Goal: Task Accomplishment & Management: Manage account settings

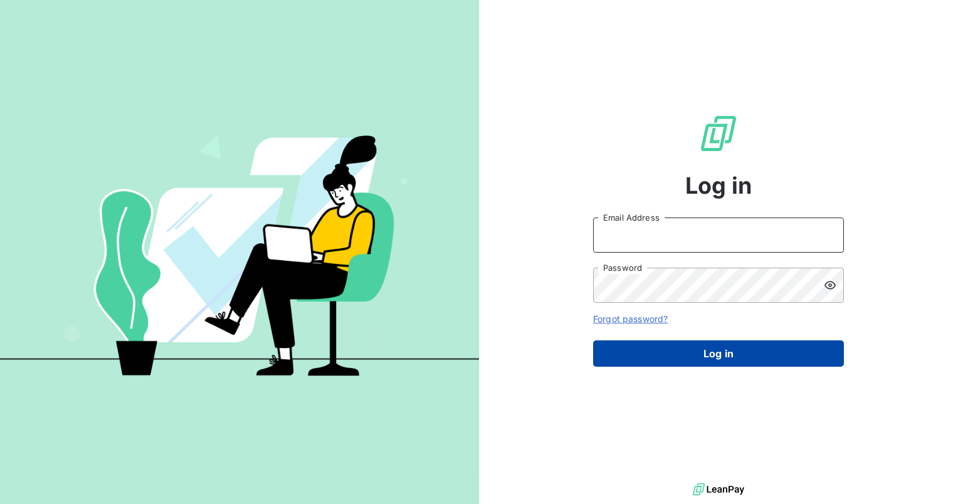
type input "[PERSON_NAME][EMAIL_ADDRESS][PERSON_NAME][DOMAIN_NAME]"
click at [770, 356] on button "Log in" at bounding box center [718, 353] width 251 height 26
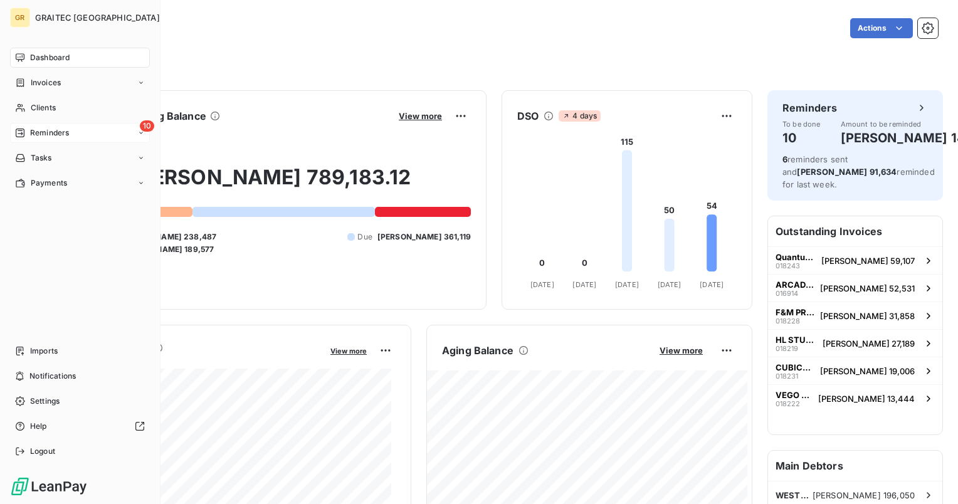
click at [44, 135] on span "Reminders" at bounding box center [49, 132] width 39 height 11
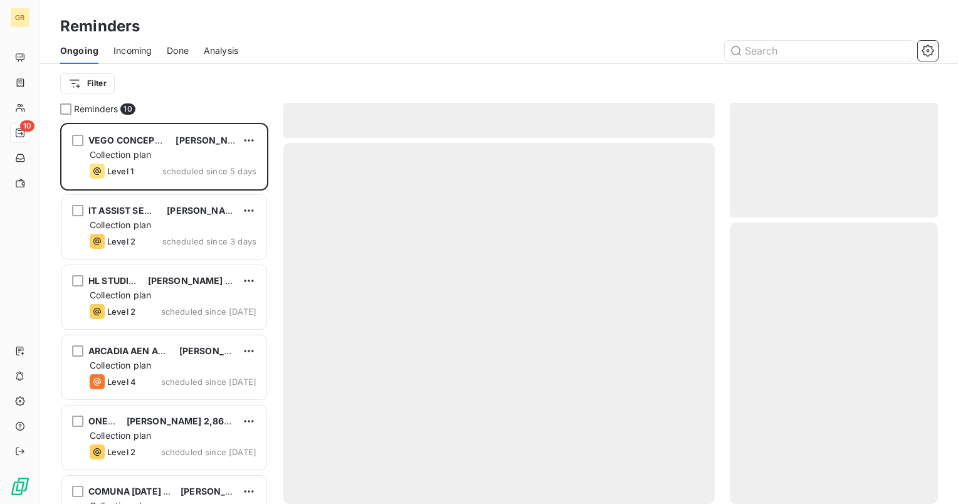
scroll to position [371, 198]
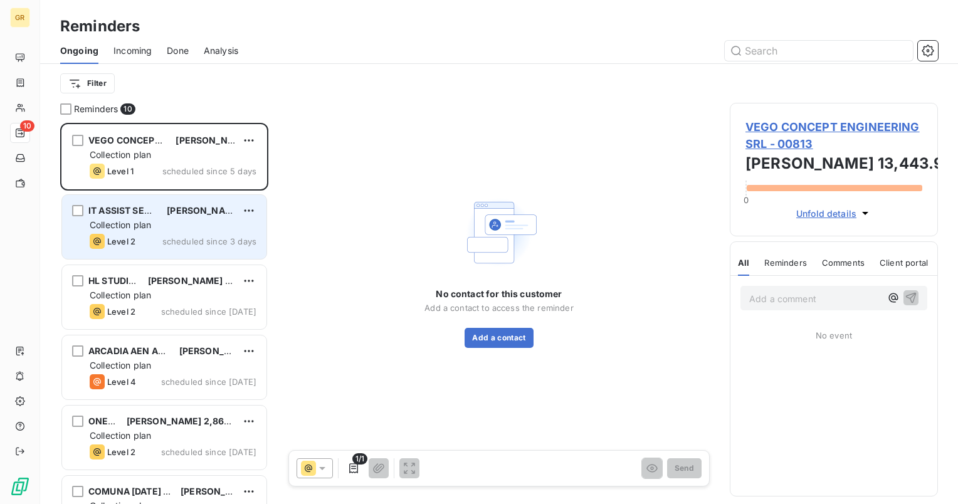
click at [221, 229] on div "Collection plan" at bounding box center [173, 225] width 167 height 13
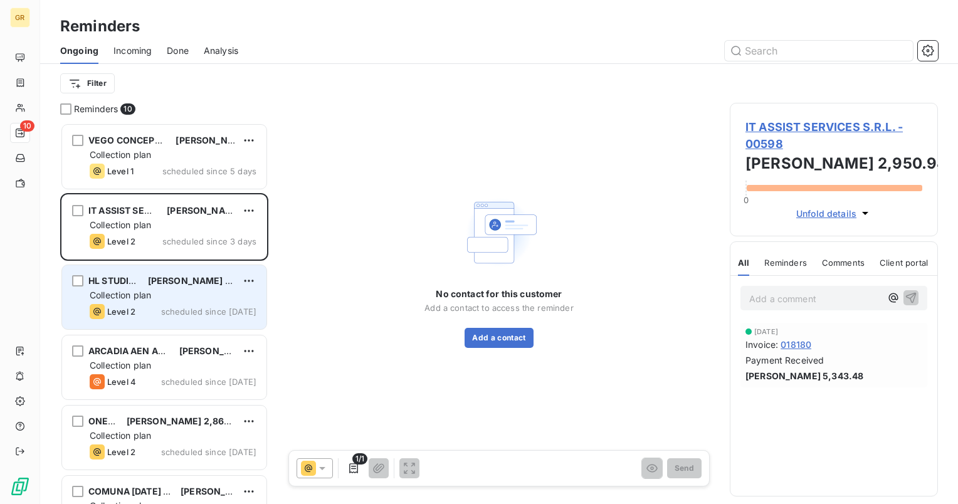
click at [181, 293] on div "Collection plan" at bounding box center [173, 295] width 167 height 13
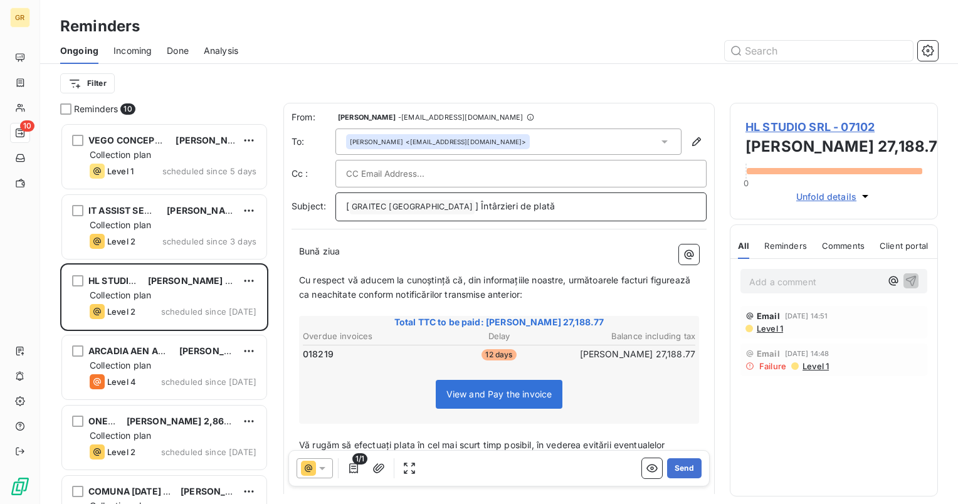
click at [475, 208] on span "] Întârzieri de plată" at bounding box center [515, 206] width 80 height 11
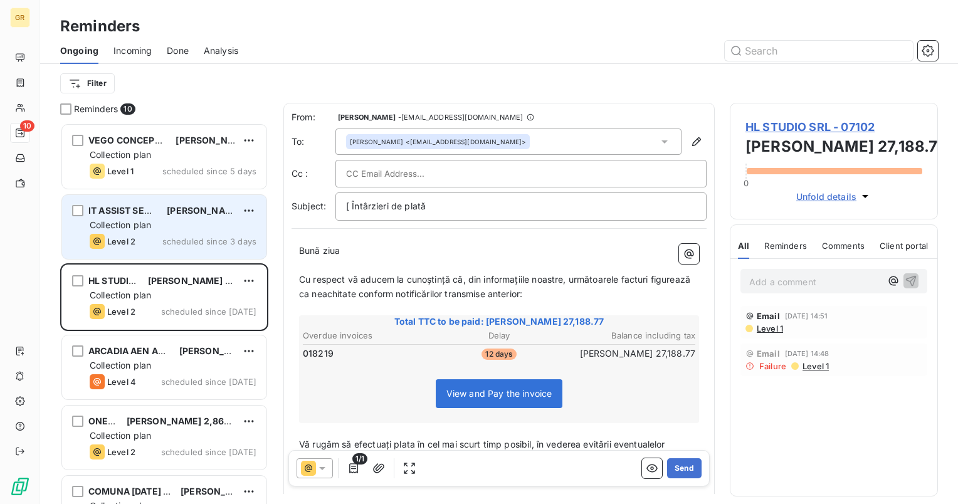
click at [208, 218] on div "IT ASSIST SERVICES S.R.L. [PERSON_NAME] 2,950.94 Collection plan Level 2 schedu…" at bounding box center [164, 227] width 204 height 64
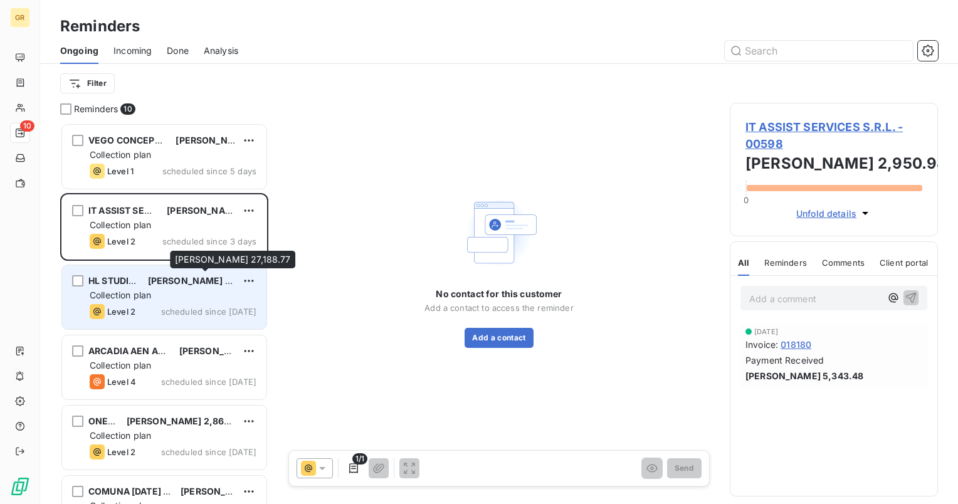
click at [206, 287] on div "HL STUDIO SRL [PERSON_NAME] 27,188.77 Collection plan Level 2 scheduled since […" at bounding box center [164, 297] width 204 height 64
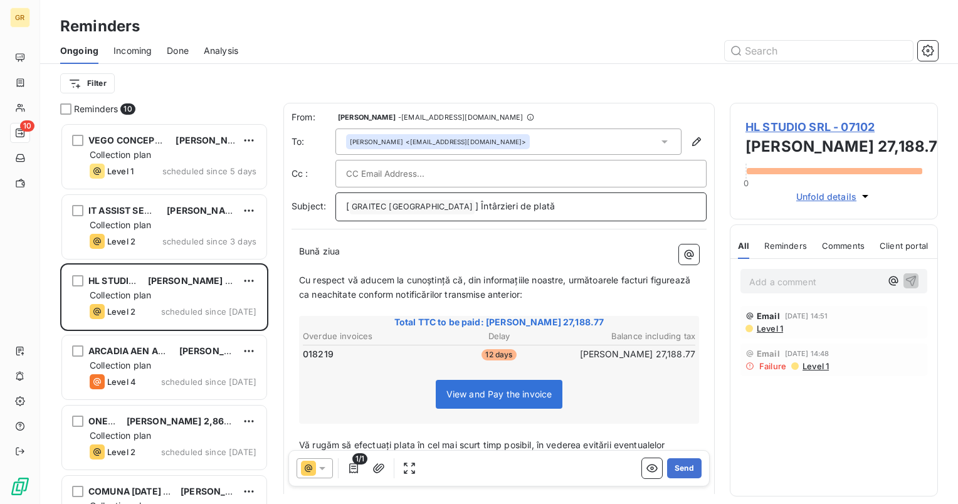
drag, startPoint x: 431, startPoint y: 204, endPoint x: 438, endPoint y: 218, distance: 15.2
click at [475, 206] on span "] Întârzieri de plată" at bounding box center [515, 206] width 80 height 11
click at [670, 471] on button "Send" at bounding box center [684, 468] width 34 height 20
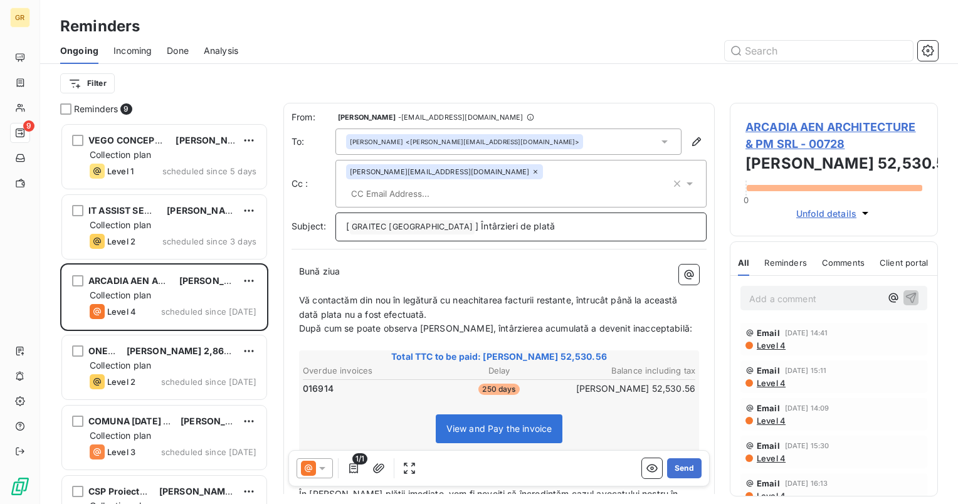
click at [475, 221] on span "] Întârzieri de plată" at bounding box center [515, 226] width 80 height 11
click at [349, 221] on span "[" at bounding box center [347, 226] width 3 height 11
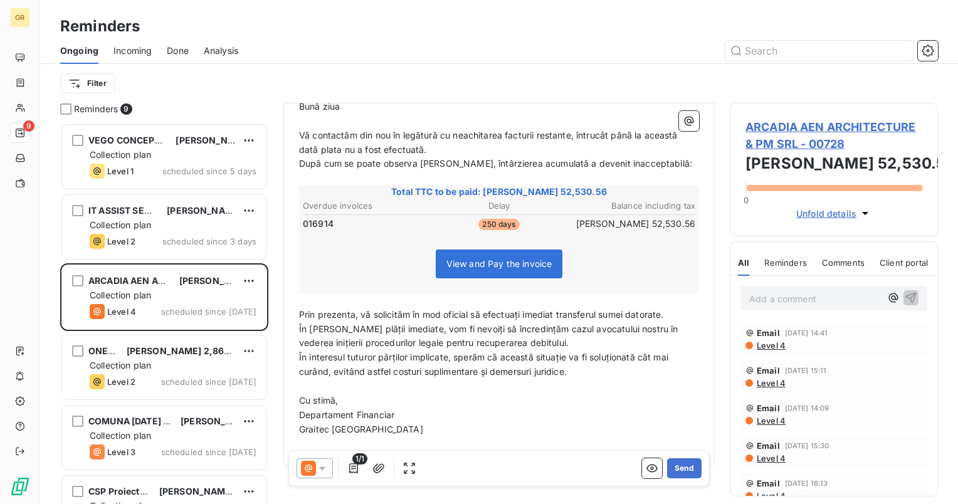
scroll to position [168, 0]
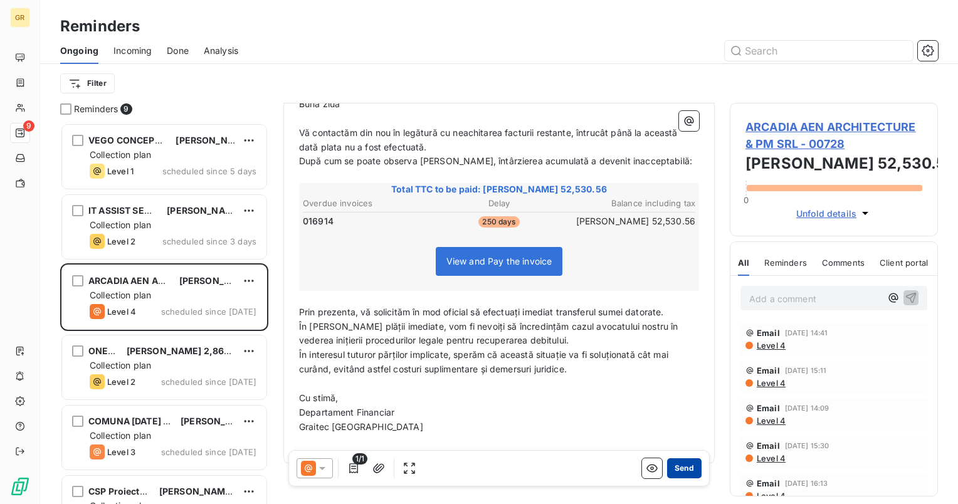
click at [681, 471] on button "Send" at bounding box center [684, 468] width 34 height 20
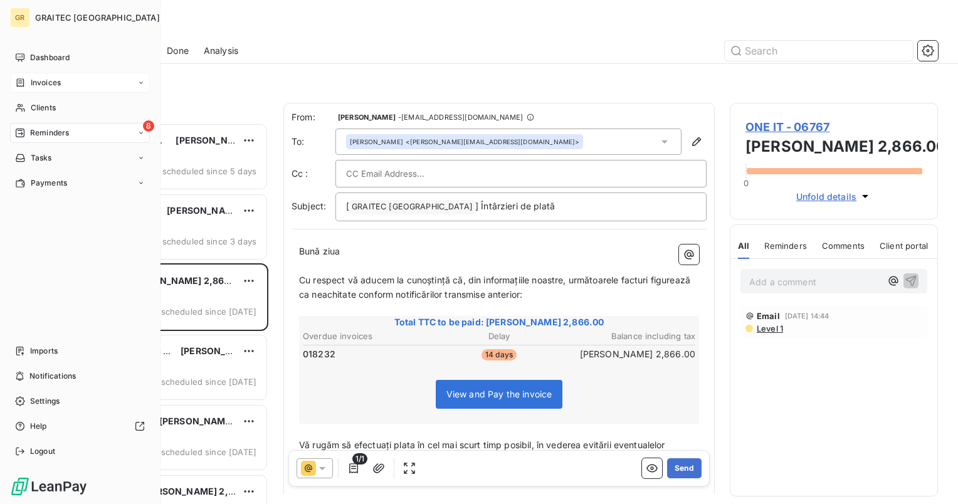
click at [39, 85] on span "Invoices" at bounding box center [46, 82] width 30 height 11
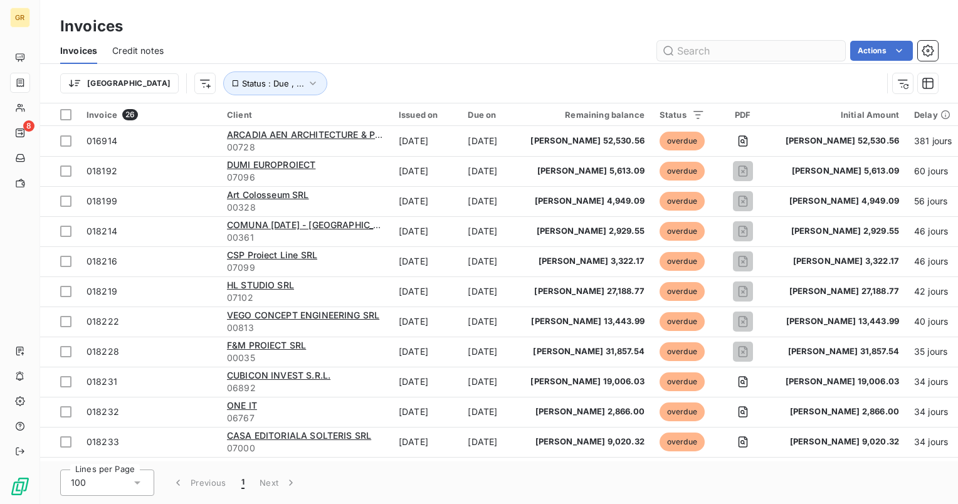
click at [739, 56] on input "text" at bounding box center [751, 51] width 188 height 20
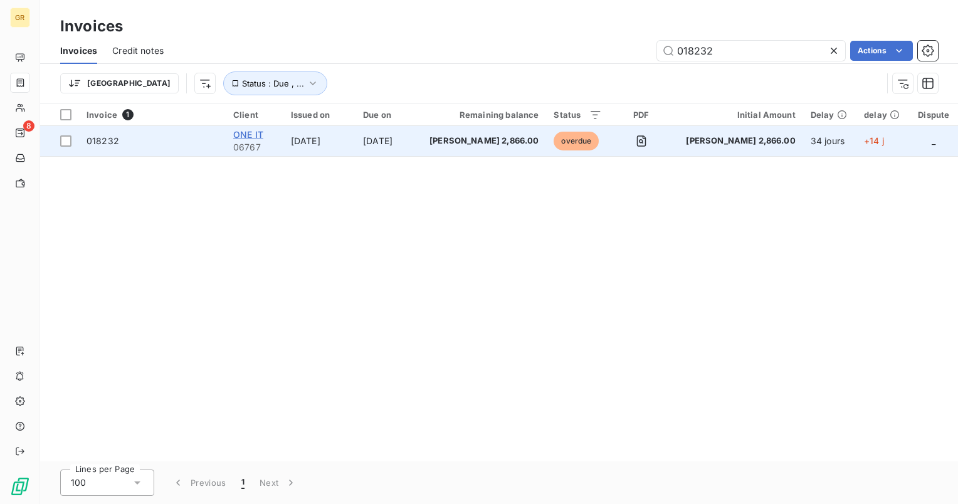
type input "018232"
click at [261, 130] on span "ONE IT" at bounding box center [248, 134] width 30 height 11
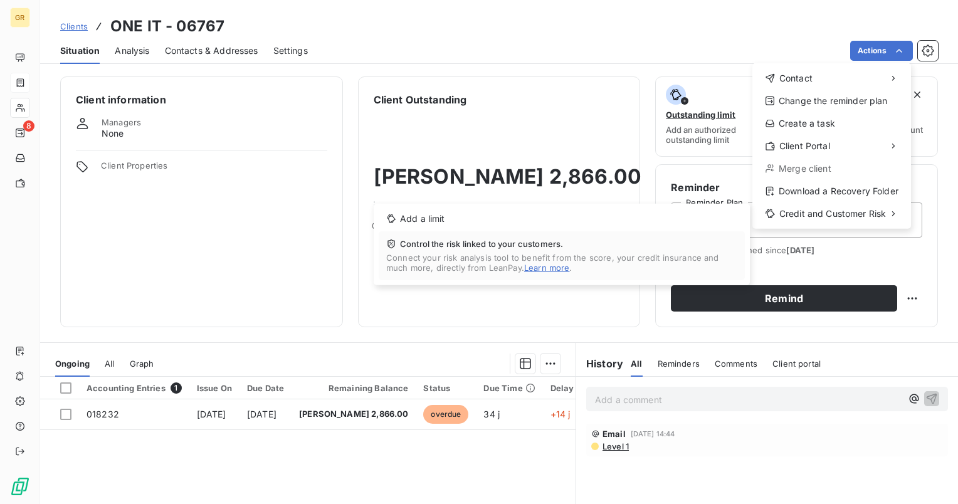
click at [242, 258] on html "GR 8 Clients ONE IT - 06767 Situation Analysis Contacts & Addresses Settings Ac…" at bounding box center [479, 252] width 958 height 504
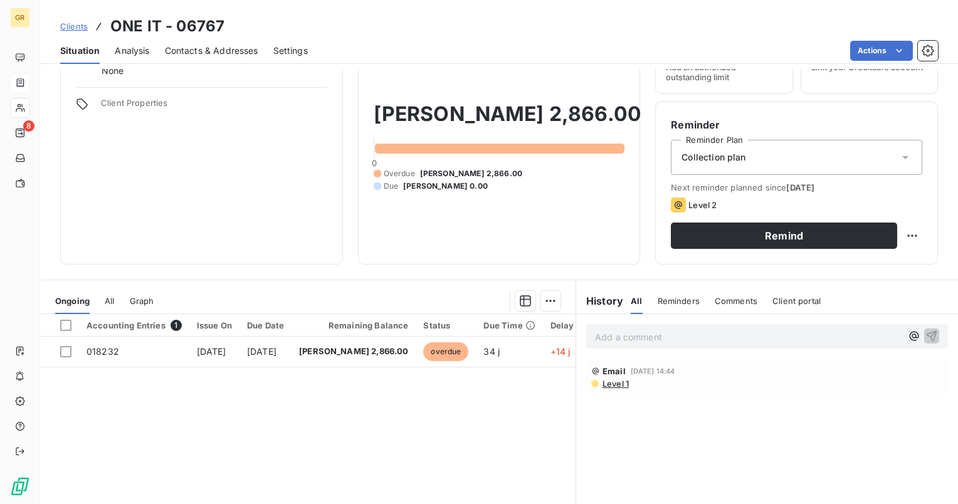
scroll to position [125, 0]
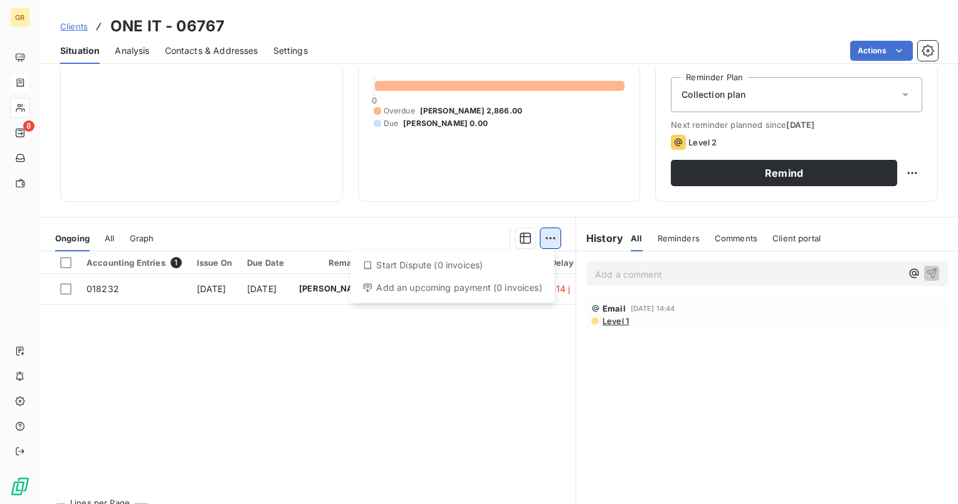
click at [544, 234] on html "GR 8 Clients ONE IT - 06767 Situation Analysis Contacts & Addresses Settings Ac…" at bounding box center [479, 252] width 958 height 504
click at [444, 394] on html "GR 8 Clients ONE IT - 06767 Situation Analysis Contacts & Addresses Settings Ac…" at bounding box center [479, 252] width 958 height 504
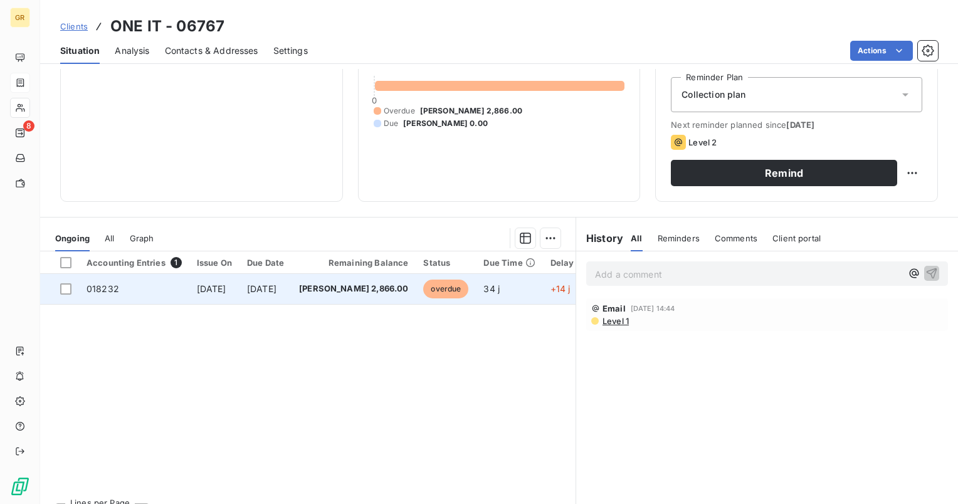
click at [103, 287] on span "018232" at bounding box center [103, 288] width 33 height 11
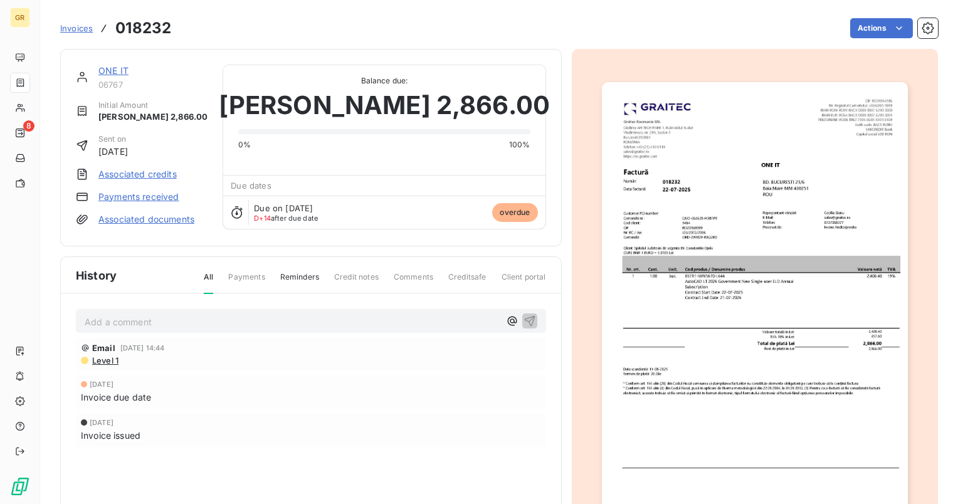
click at [260, 278] on span "Payments" at bounding box center [246, 281] width 36 height 21
click at [255, 280] on span "Payments" at bounding box center [246, 281] width 36 height 21
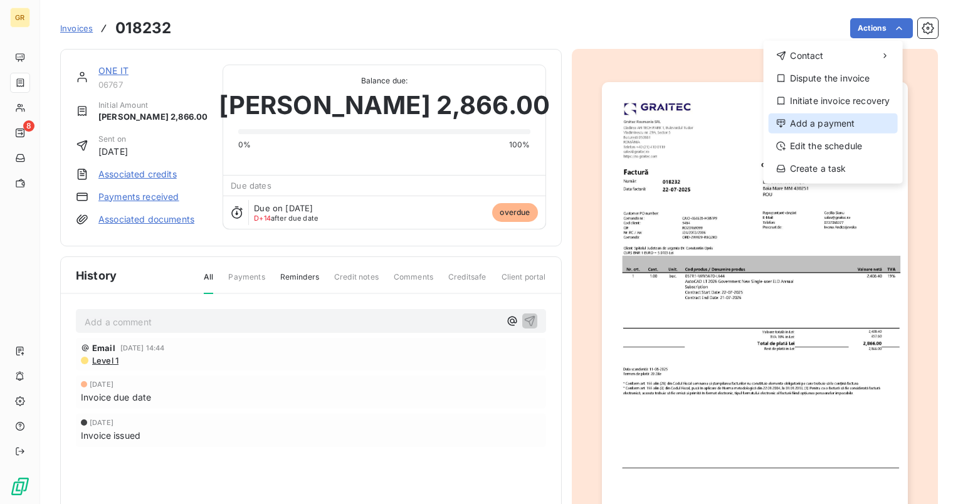
click at [834, 127] on div "Add a payment" at bounding box center [833, 123] width 129 height 20
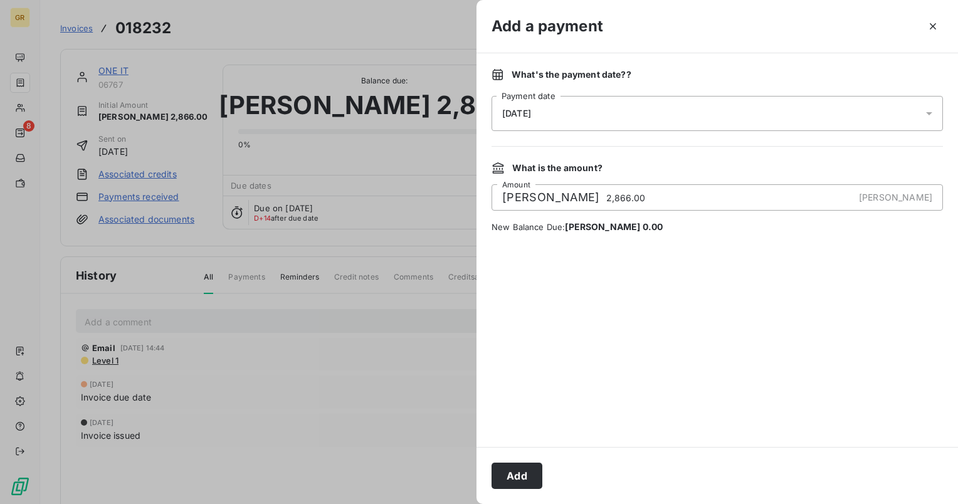
click at [922, 116] on div "[DATE]" at bounding box center [717, 113] width 451 height 35
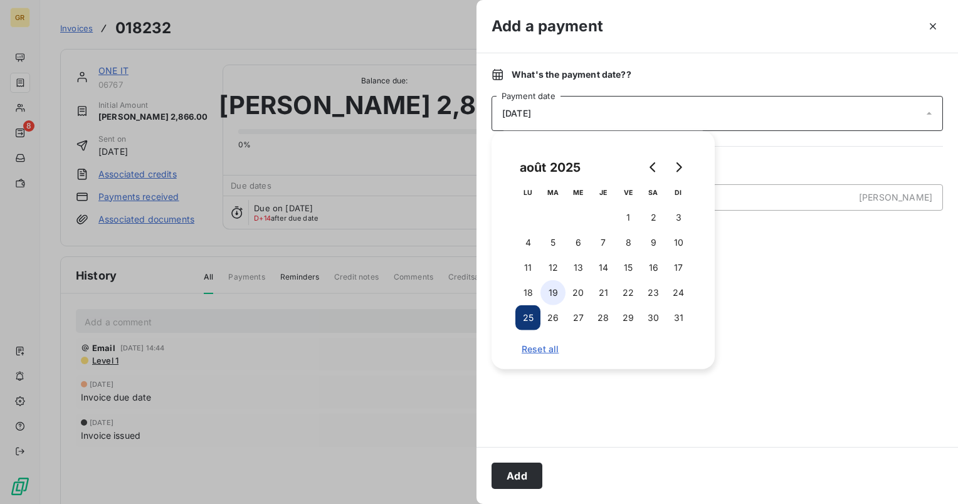
click at [558, 294] on button "19" at bounding box center [552, 292] width 25 height 25
click at [517, 469] on button "Add" at bounding box center [517, 476] width 51 height 26
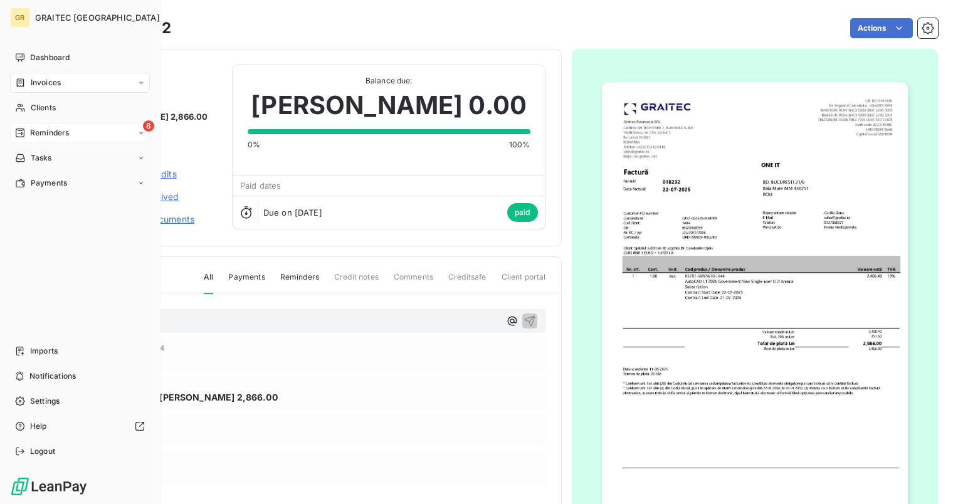
click at [41, 130] on span "Reminders" at bounding box center [49, 132] width 39 height 11
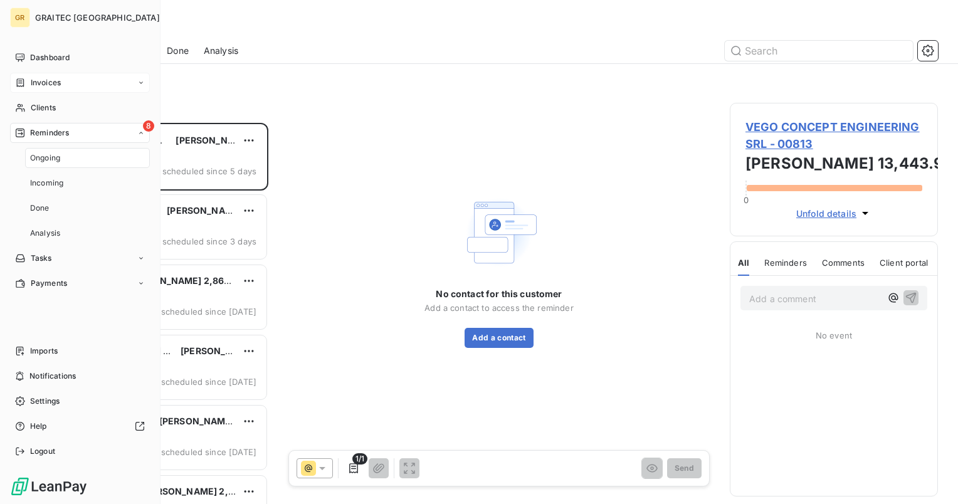
scroll to position [371, 198]
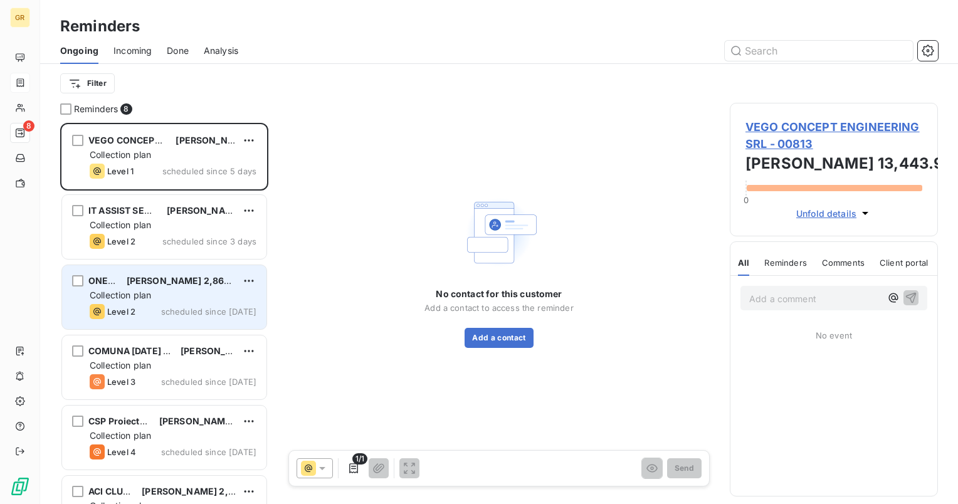
click at [183, 293] on div "Collection plan" at bounding box center [173, 295] width 167 height 13
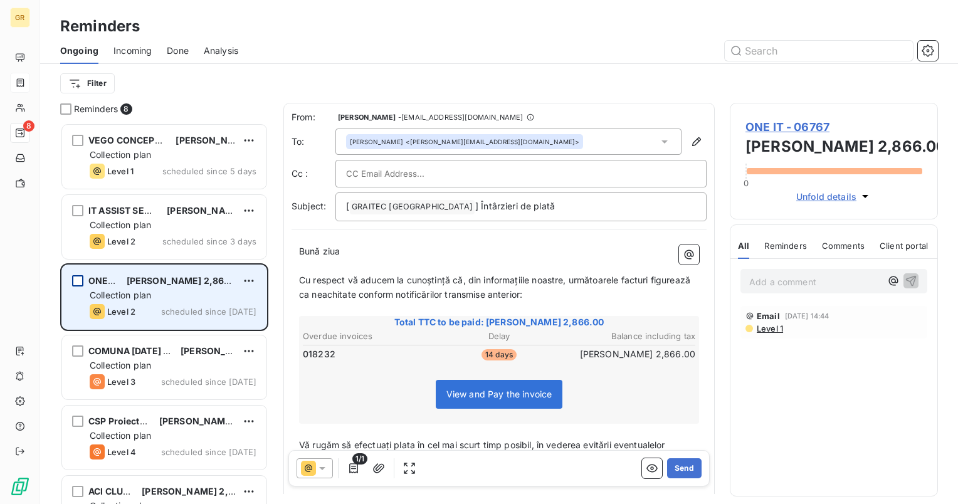
click at [80, 283] on div "grid" at bounding box center [77, 280] width 11 height 11
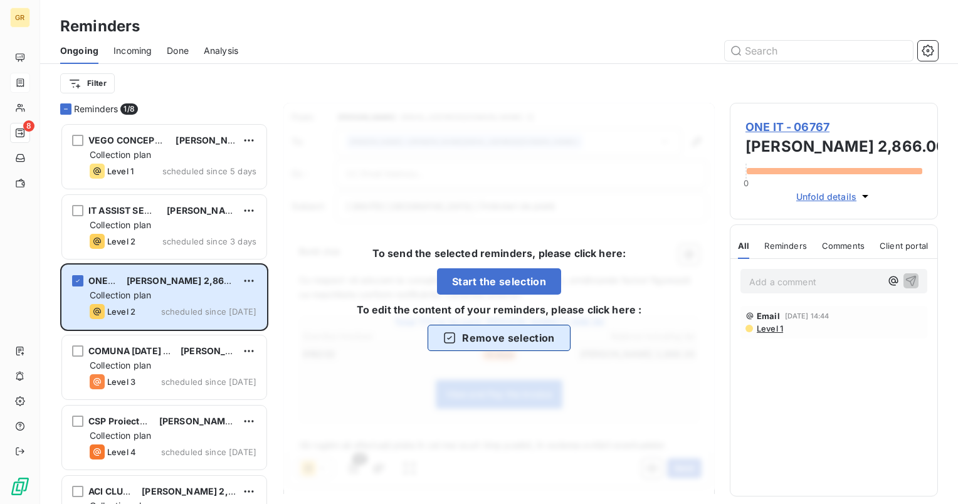
click at [492, 342] on button "Remove selection" at bounding box center [499, 338] width 142 height 26
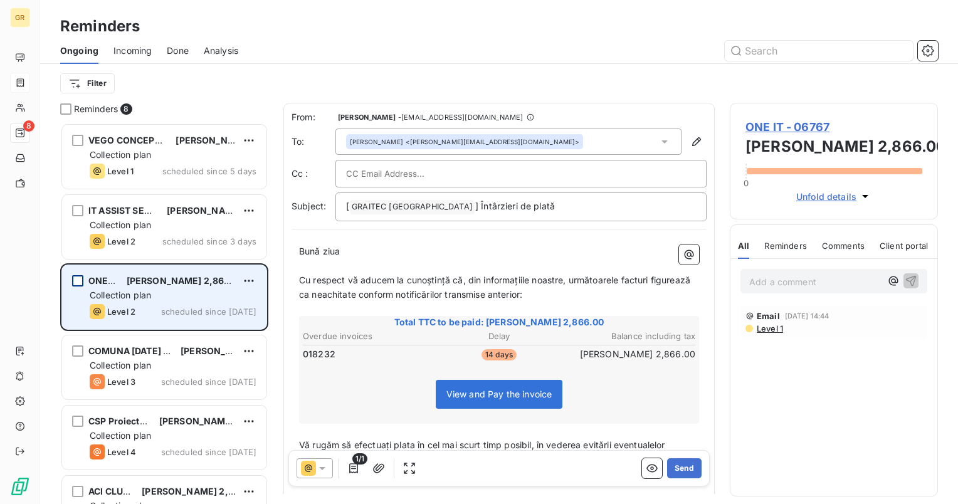
click at [76, 279] on div "grid" at bounding box center [77, 280] width 11 height 11
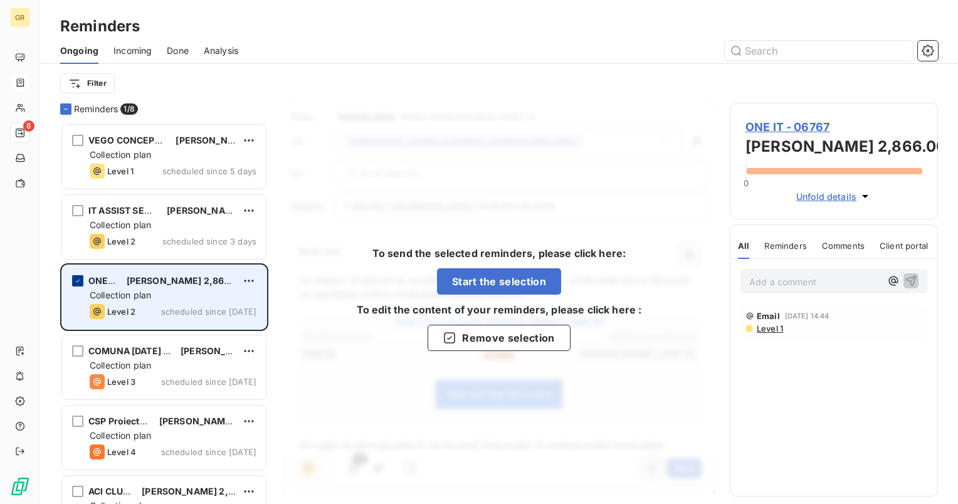
click at [77, 278] on icon "grid" at bounding box center [78, 281] width 8 height 8
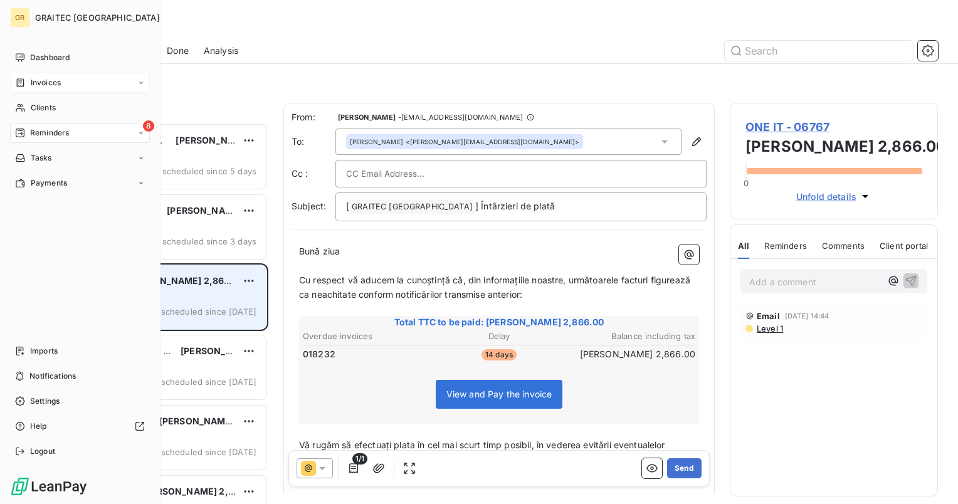
click at [50, 137] on span "Reminders" at bounding box center [49, 132] width 39 height 11
click at [43, 132] on span "Reminders" at bounding box center [49, 132] width 39 height 11
click at [45, 158] on span "Ongoing" at bounding box center [45, 157] width 30 height 11
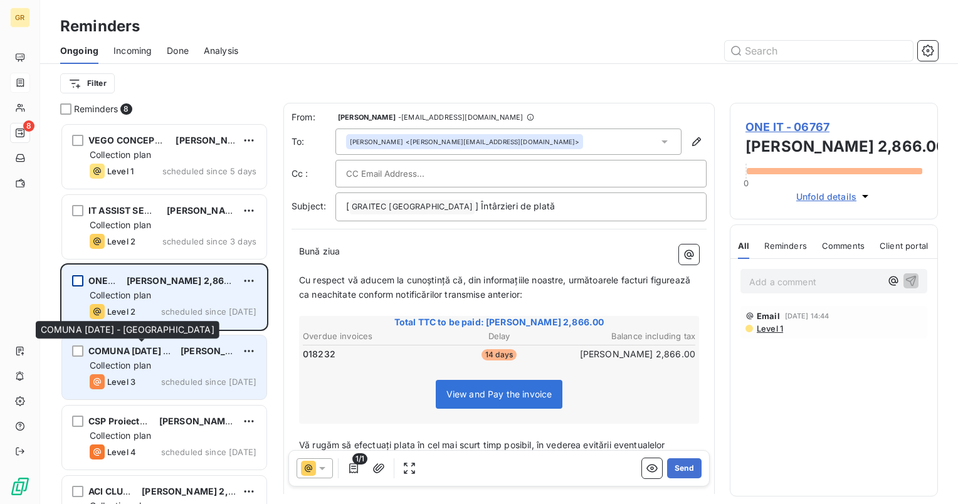
click at [132, 357] on div "COMUNA [DATE] - JUDETUL [PERSON_NAME] 2,929.55 Collection plan Level 3 schedule…" at bounding box center [164, 367] width 204 height 64
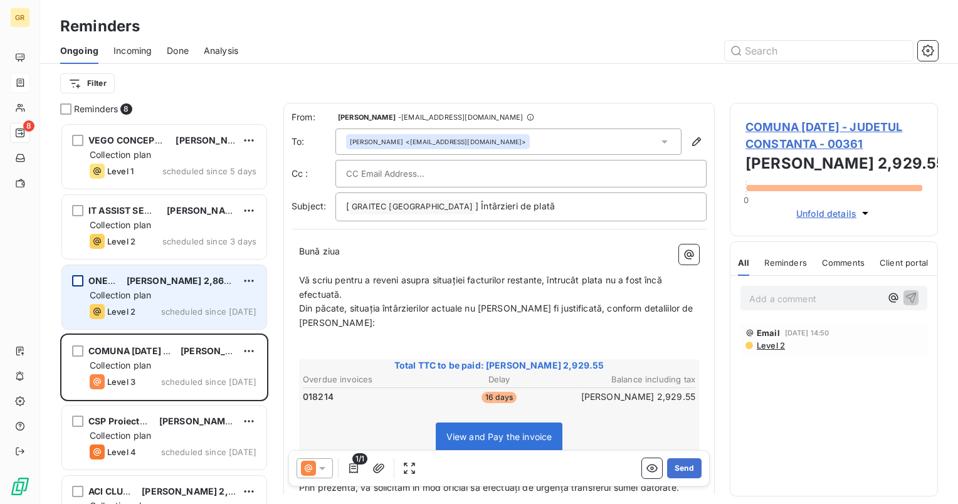
click at [148, 301] on div "Collection plan" at bounding box center [173, 295] width 167 height 13
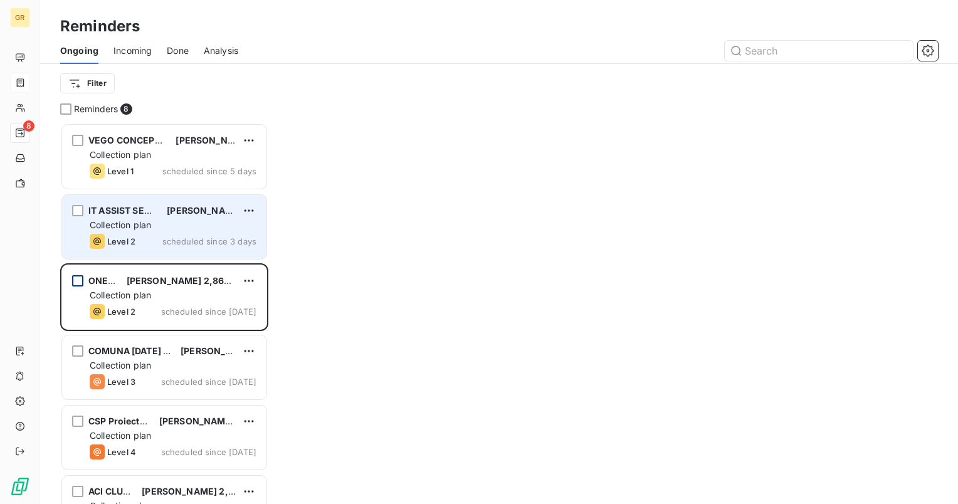
click at [202, 229] on div "Collection plan" at bounding box center [173, 225] width 167 height 13
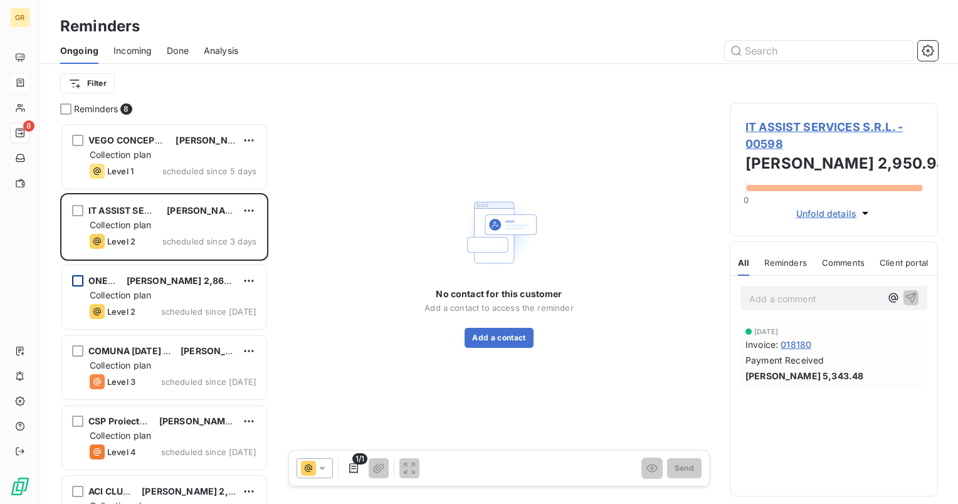
click at [326, 62] on div "Ongoing Incoming Done Analysis" at bounding box center [499, 51] width 918 height 26
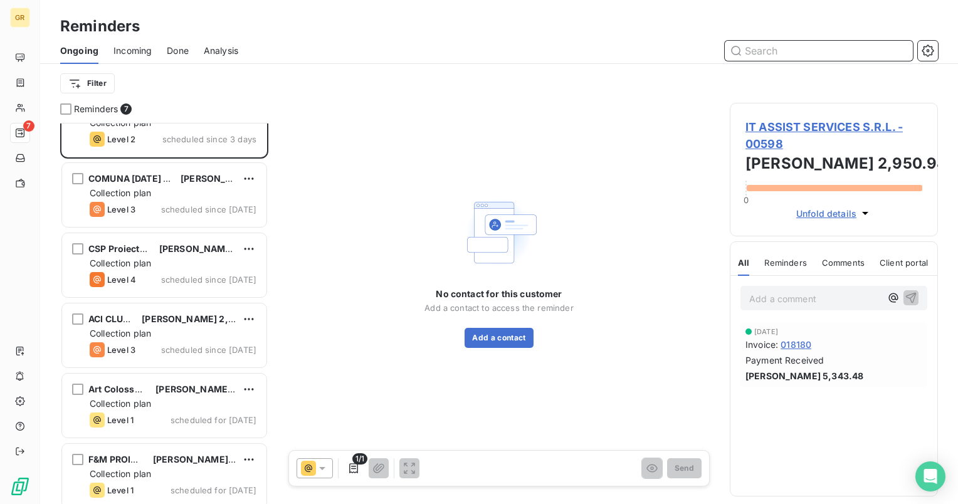
scroll to position [110, 0]
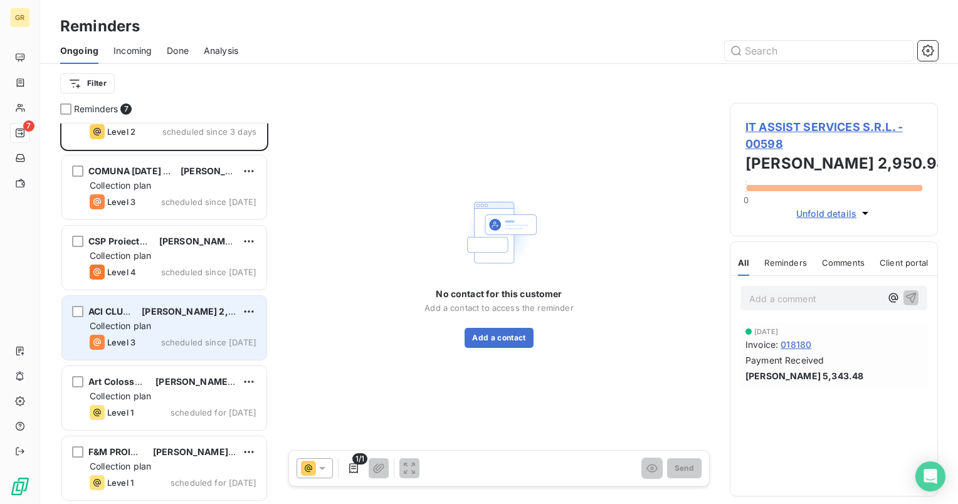
click at [134, 331] on div "ACI CLUJ SA RON 2,796.67 Collection plan Level 3 scheduled since yesterday" at bounding box center [164, 328] width 204 height 64
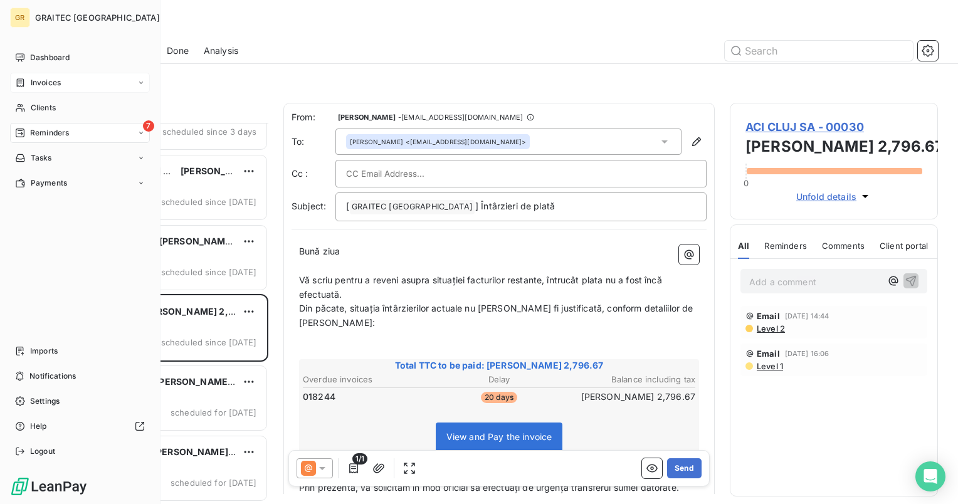
click at [40, 83] on span "Invoices" at bounding box center [46, 82] width 30 height 11
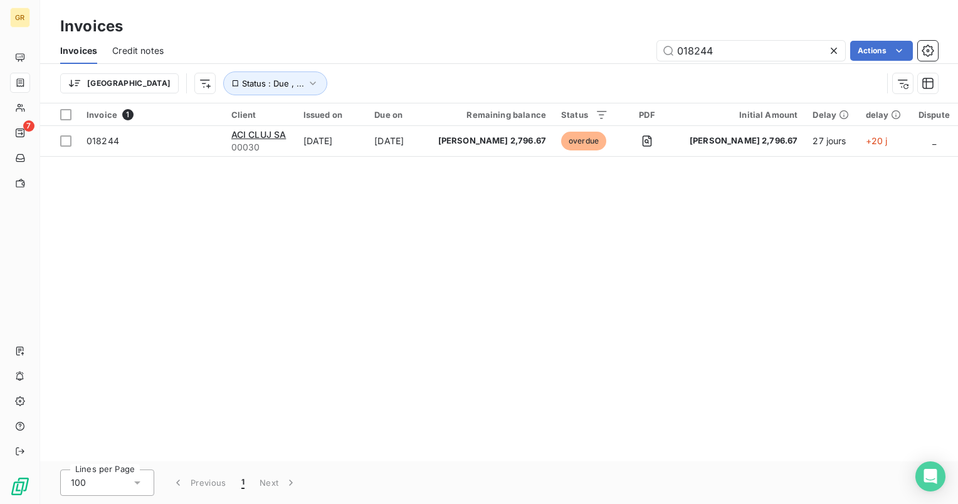
type input "018244"
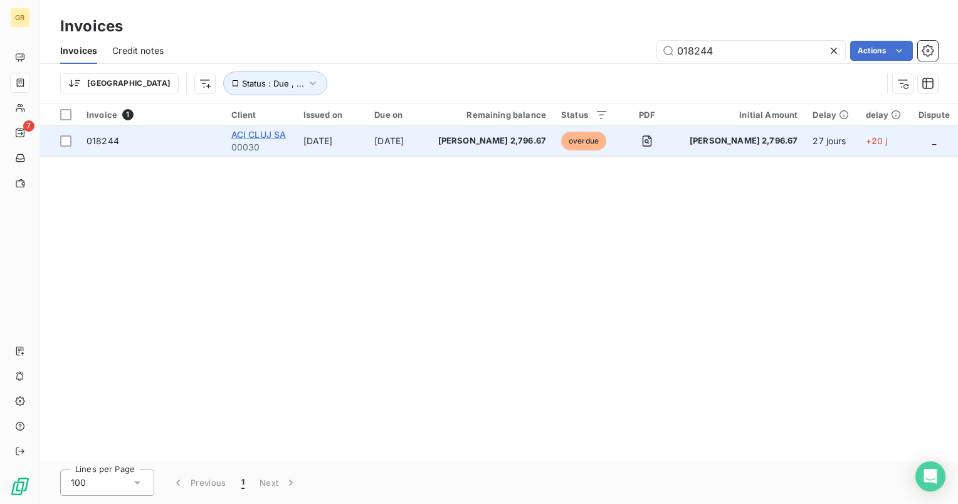
click at [276, 134] on span "ACI CLUJ SA" at bounding box center [258, 134] width 55 height 11
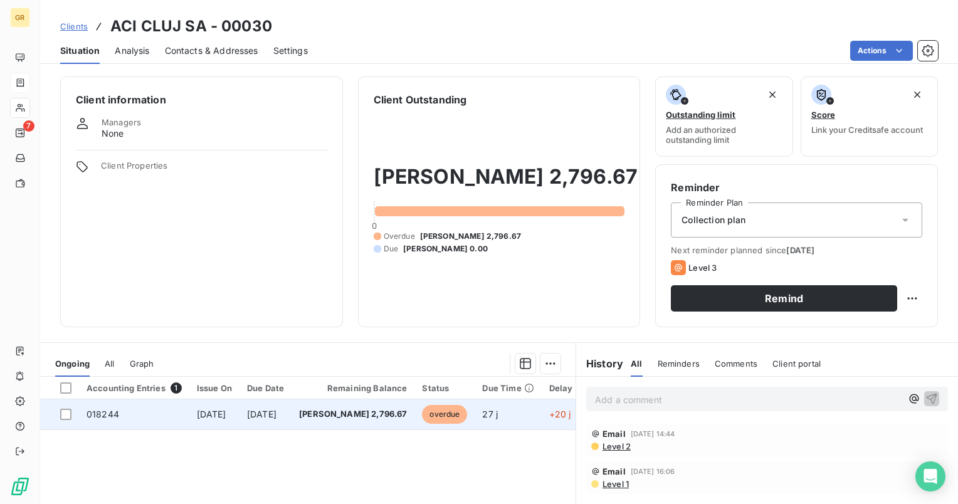
click at [95, 416] on span "018244" at bounding box center [103, 414] width 33 height 11
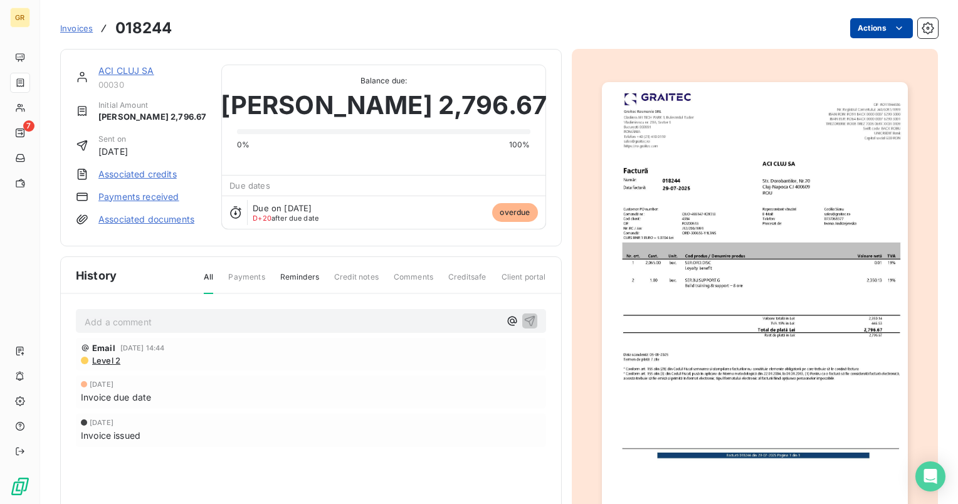
click at [881, 20] on html "GR 7 Invoices 018244 Actions ACI CLUJ SA 00030 Initial Amount RON 2,796.67 Sent…" at bounding box center [479, 252] width 958 height 504
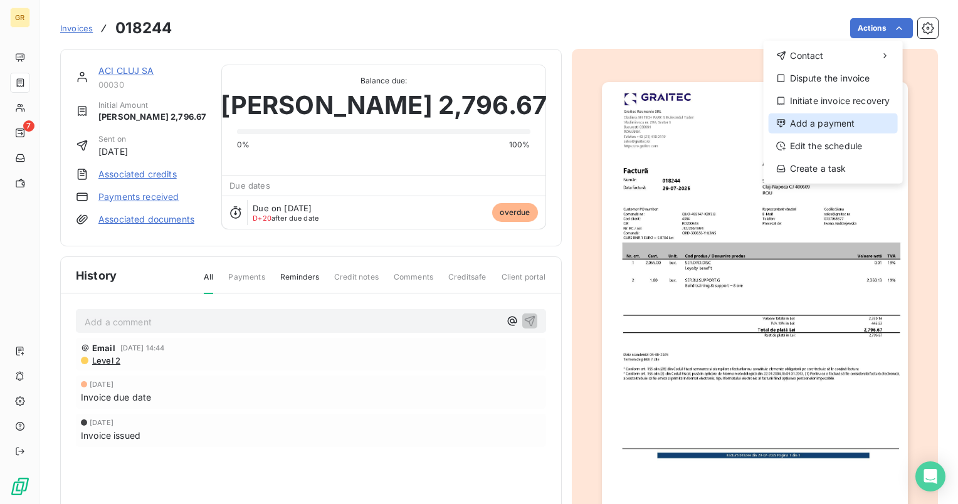
click at [838, 128] on div "Add a payment" at bounding box center [833, 123] width 129 height 20
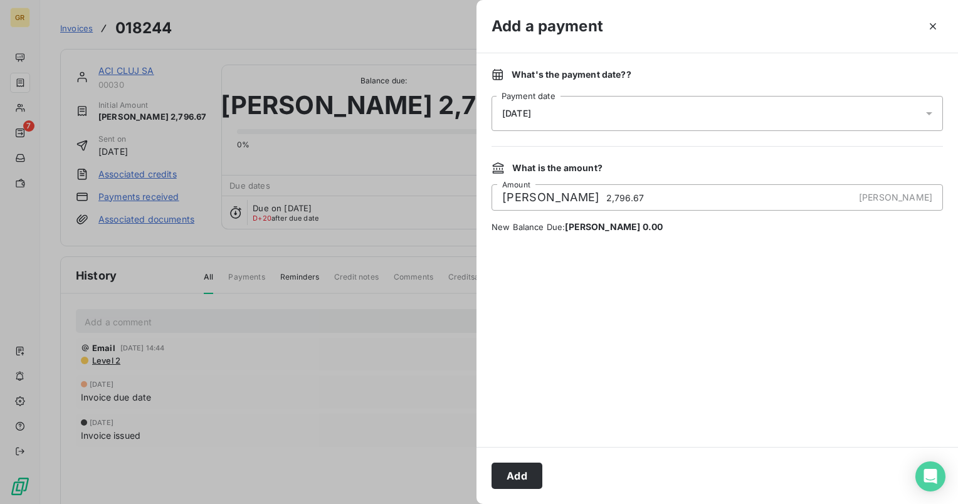
click at [927, 113] on icon at bounding box center [929, 113] width 6 height 3
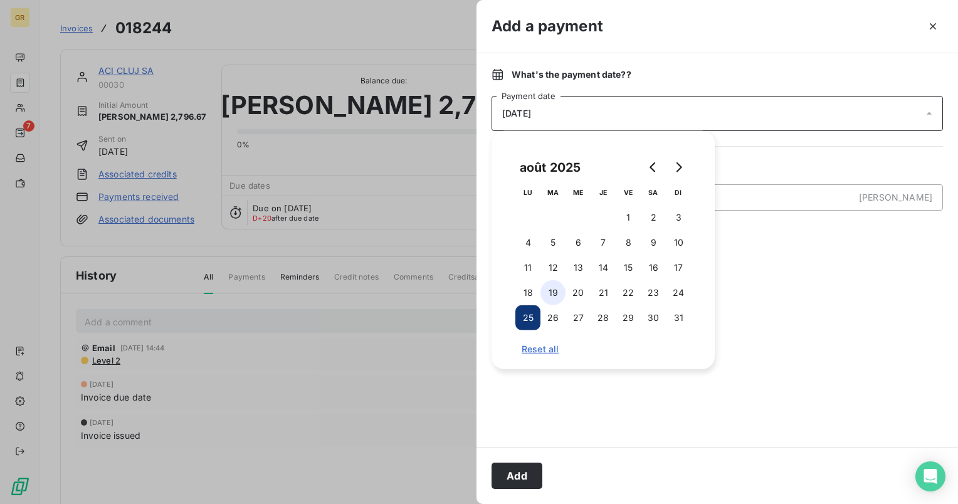
click at [554, 303] on button "19" at bounding box center [552, 292] width 25 height 25
click at [559, 290] on button "19" at bounding box center [552, 292] width 25 height 25
click at [519, 476] on button "Add" at bounding box center [517, 476] width 51 height 26
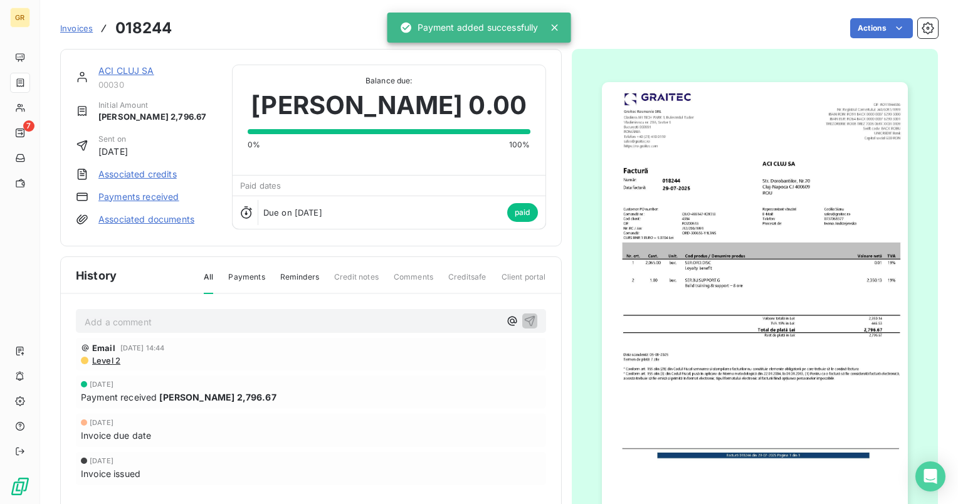
click at [553, 28] on icon at bounding box center [554, 27] width 13 height 13
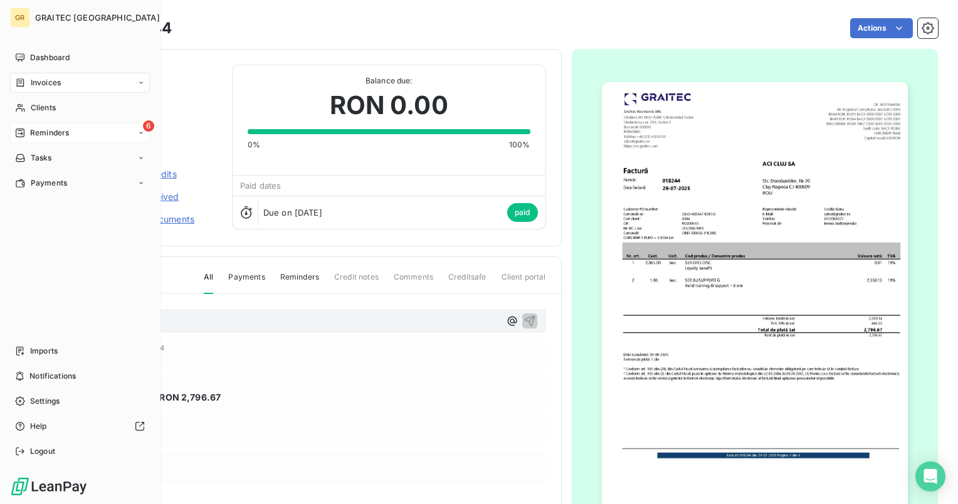
click at [37, 135] on span "Reminders" at bounding box center [49, 132] width 39 height 11
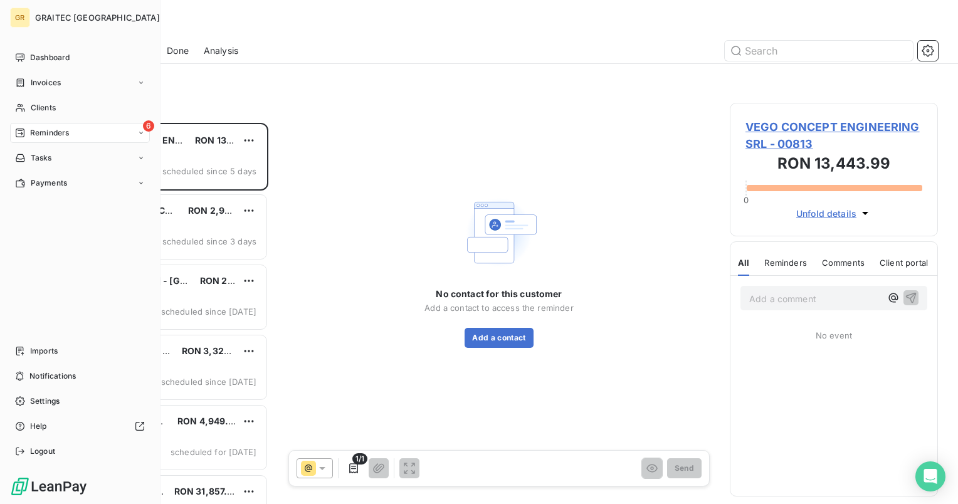
scroll to position [371, 198]
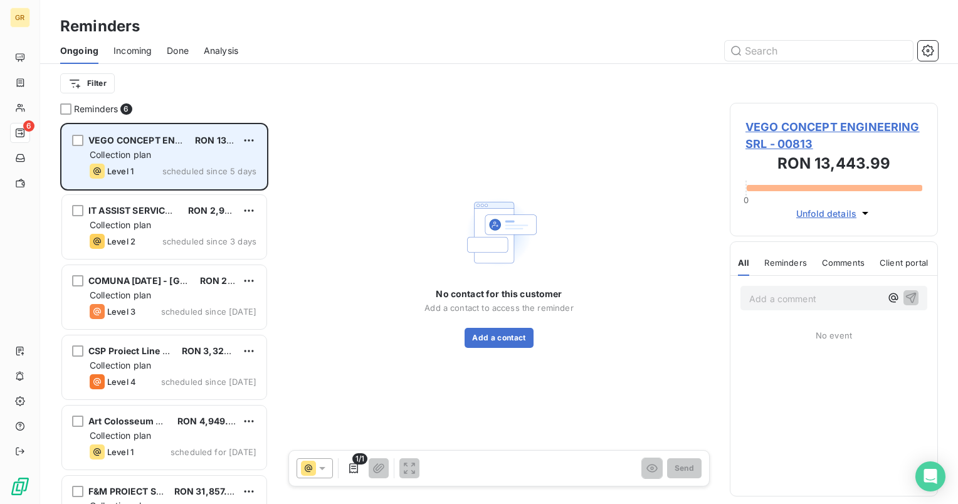
click at [139, 167] on div "Level 1 scheduled since 5 days" at bounding box center [173, 171] width 167 height 15
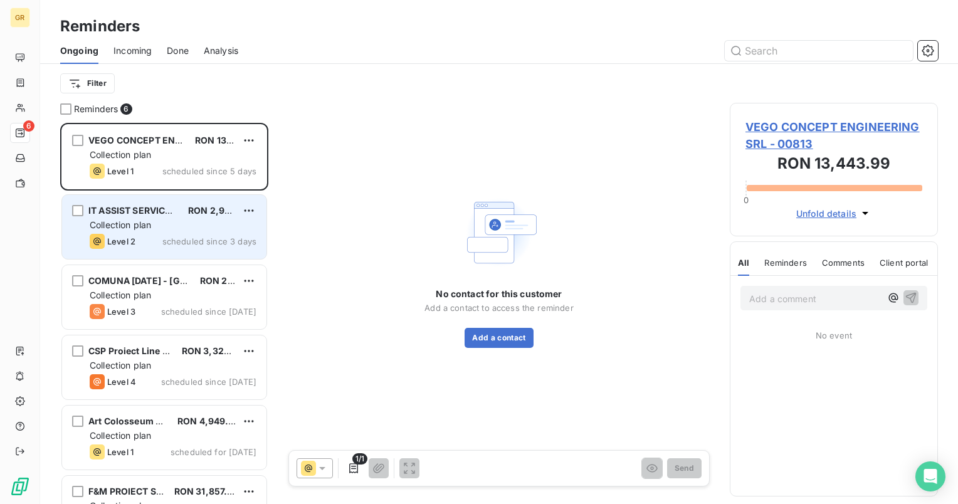
click at [137, 238] on div "Level 2 scheduled since 3 days" at bounding box center [173, 241] width 167 height 15
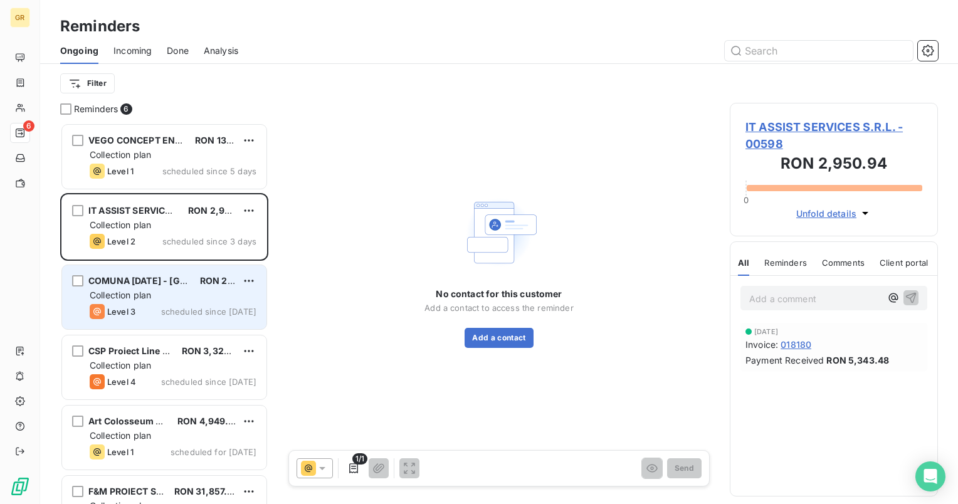
click at [141, 299] on span "Collection plan" at bounding box center [120, 295] width 61 height 11
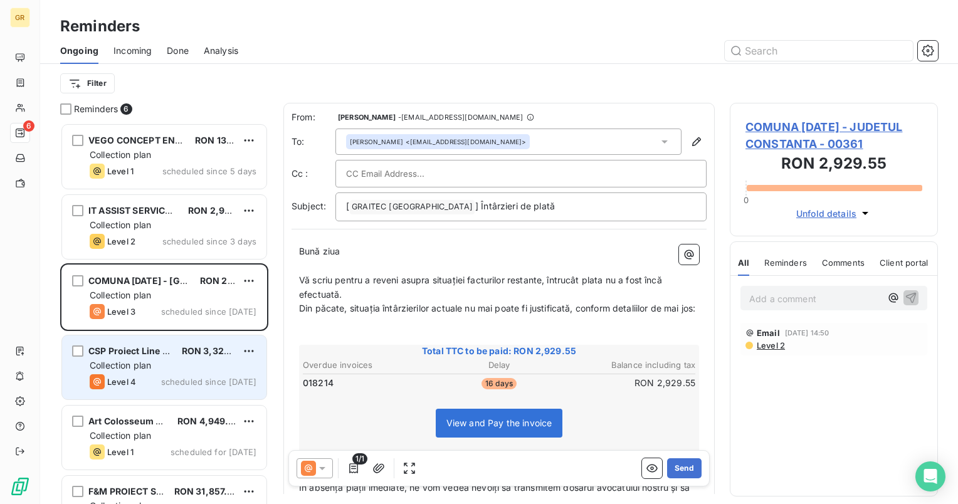
click at [155, 364] on div "Collection plan" at bounding box center [173, 365] width 167 height 13
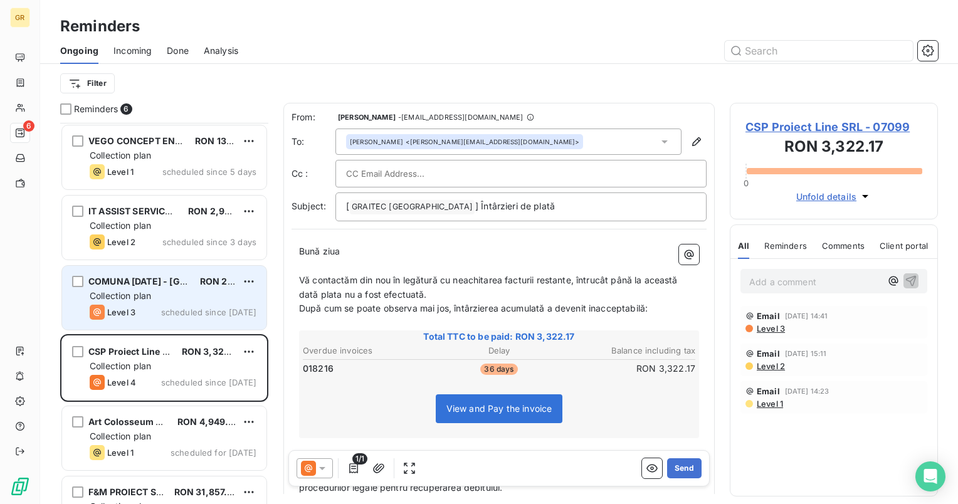
scroll to position [40, 0]
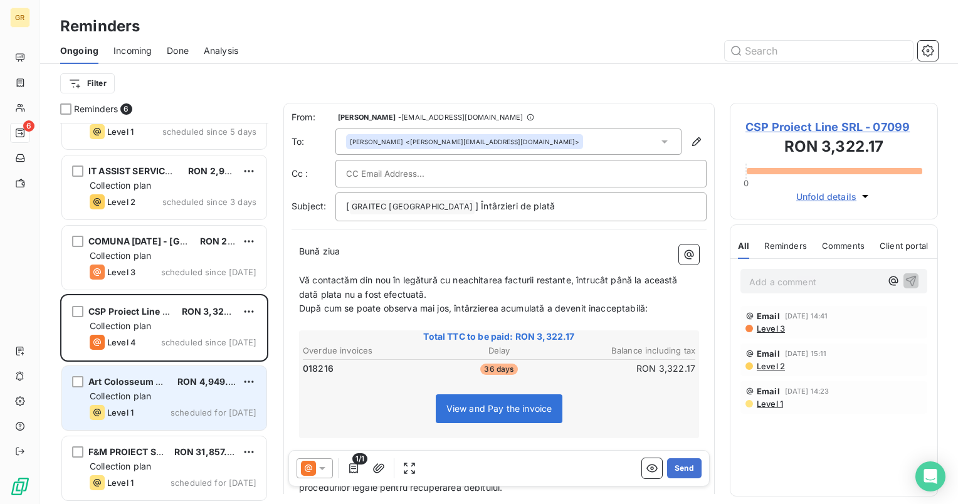
click at [146, 388] on div "Art Colosseum SRL RON 4,949.09 Collection plan Level 1 scheduled for today" at bounding box center [164, 398] width 204 height 64
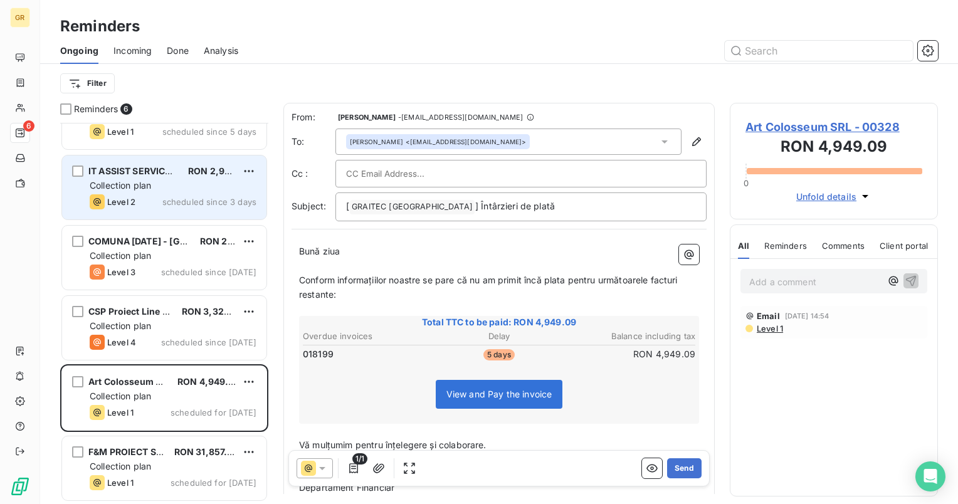
click at [144, 186] on span "Collection plan" at bounding box center [120, 185] width 61 height 11
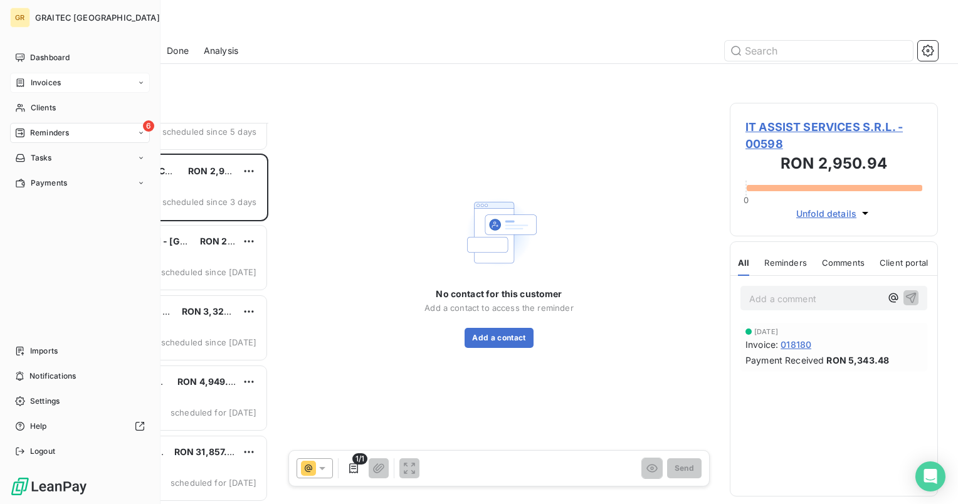
click at [40, 80] on span "Invoices" at bounding box center [46, 82] width 30 height 11
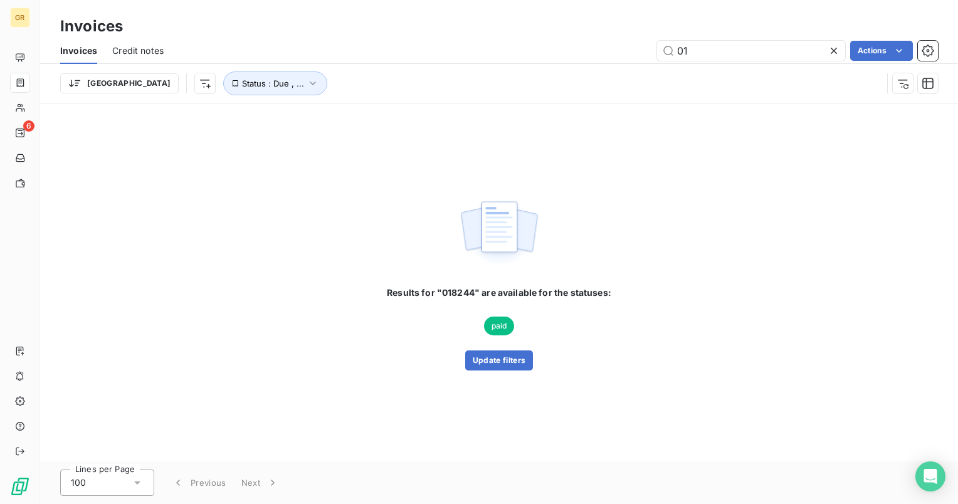
type input "0"
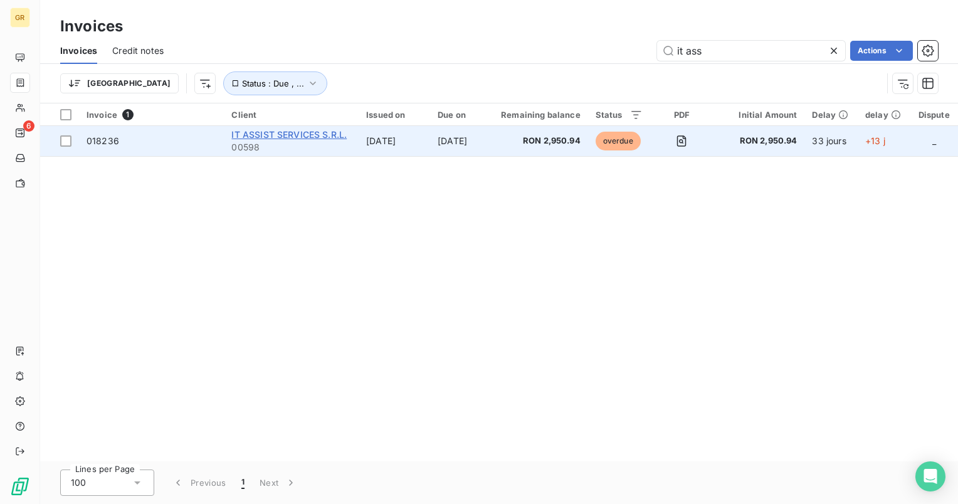
type input "it ass"
click at [268, 134] on span "IT ASSIST SERVICES S.R.L." at bounding box center [288, 134] width 115 height 11
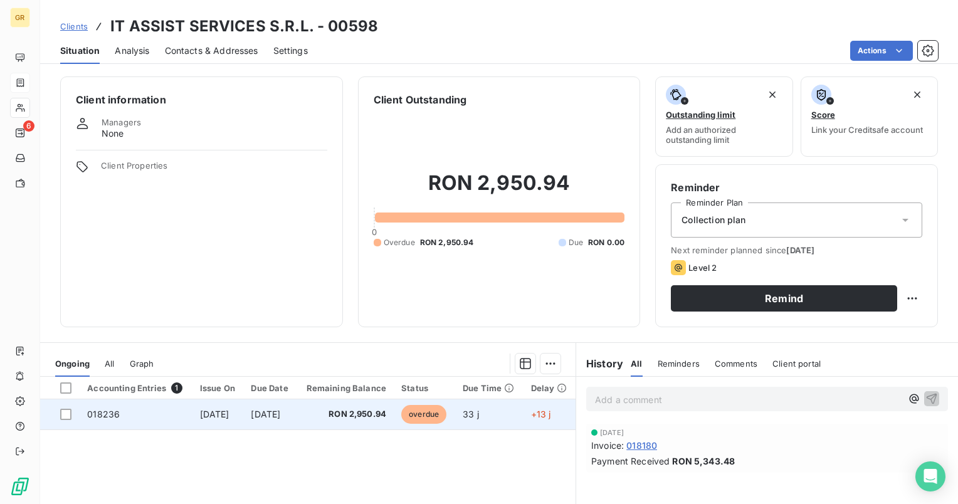
click at [100, 413] on span "018236" at bounding box center [103, 414] width 33 height 11
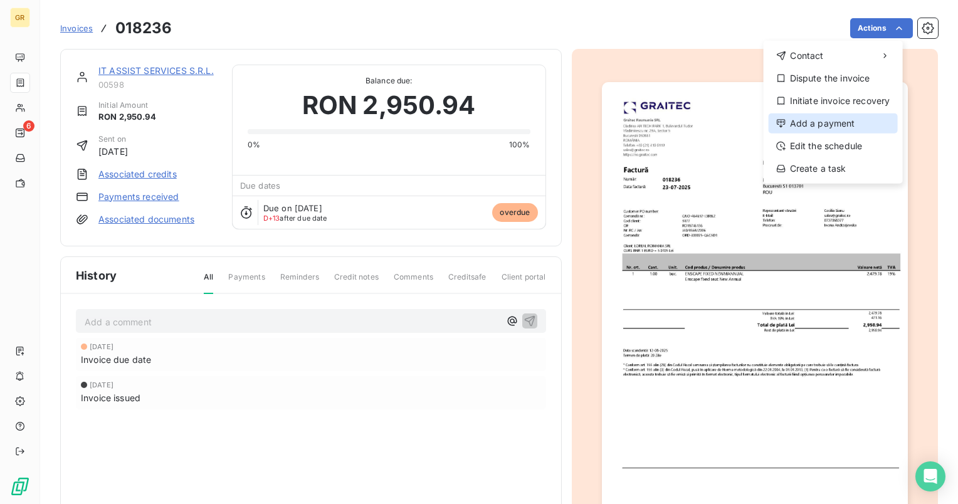
click at [829, 123] on div "Add a payment" at bounding box center [833, 123] width 129 height 20
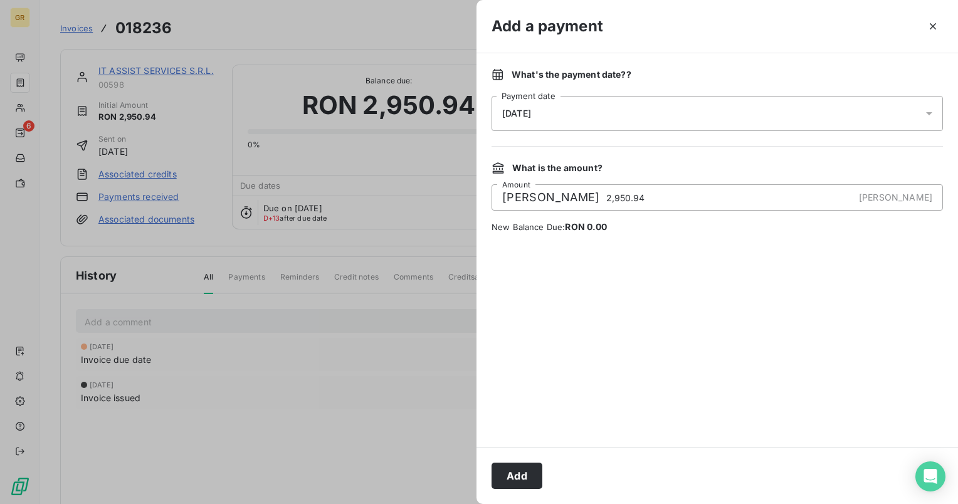
drag, startPoint x: 934, startPoint y: 113, endPoint x: 915, endPoint y: 117, distance: 19.7
click at [933, 113] on icon at bounding box center [929, 113] width 13 height 13
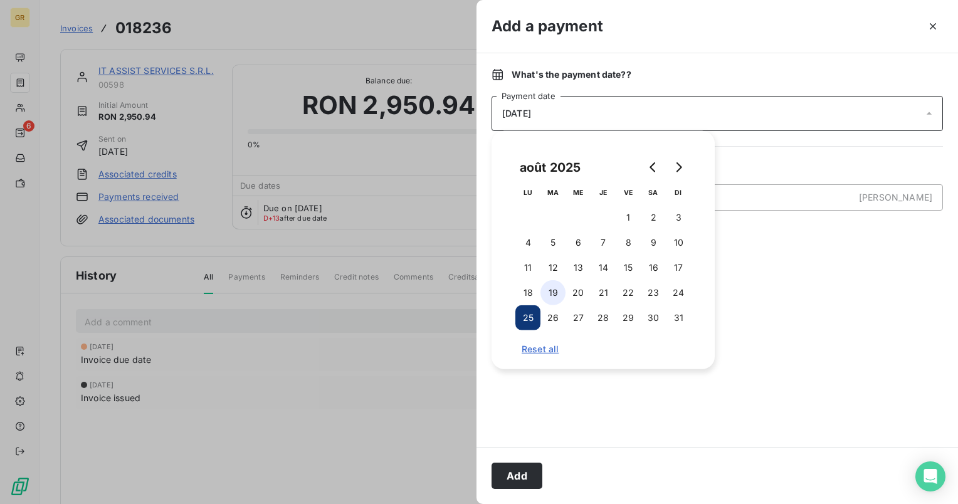
click at [548, 298] on button "19" at bounding box center [552, 292] width 25 height 25
click at [516, 478] on button "Add" at bounding box center [517, 476] width 51 height 26
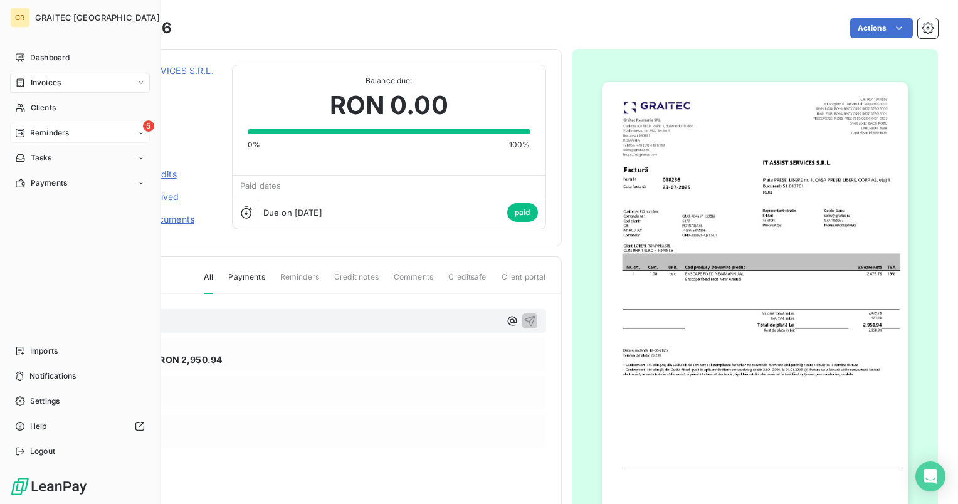
click at [58, 132] on span "Reminders" at bounding box center [49, 132] width 39 height 11
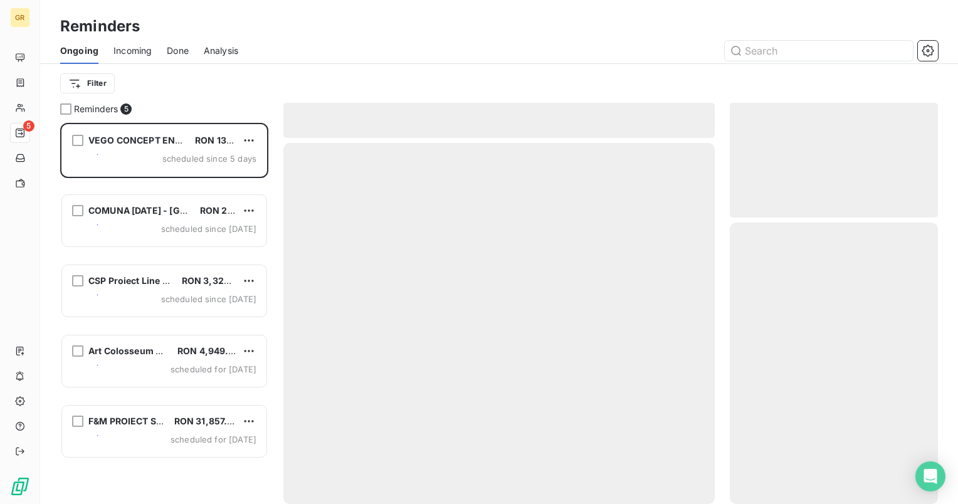
scroll to position [371, 198]
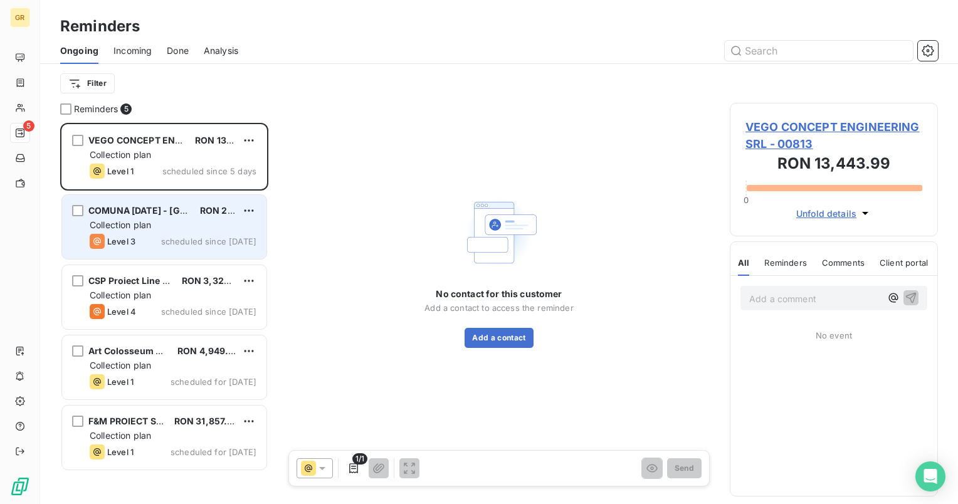
click at [146, 238] on div "Level 3 scheduled since yesterday" at bounding box center [173, 241] width 167 height 15
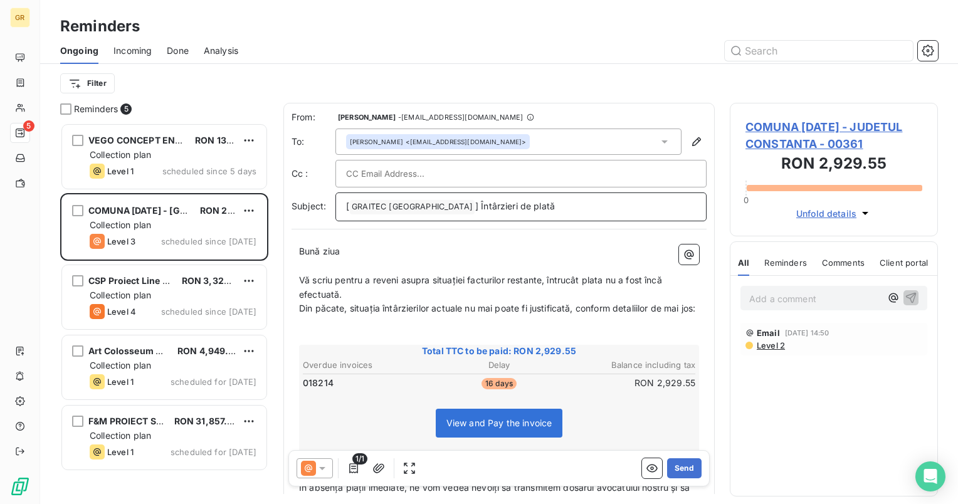
click at [475, 206] on span "] Întârzieri de plată" at bounding box center [515, 206] width 80 height 11
click at [346, 209] on span "[" at bounding box center [347, 206] width 3 height 11
click at [673, 470] on button "Send" at bounding box center [684, 468] width 34 height 20
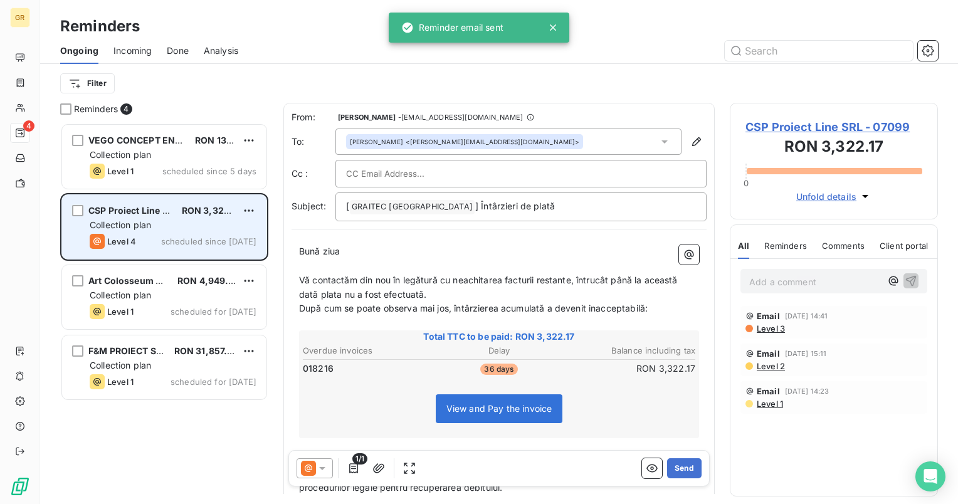
click at [144, 222] on span "Collection plan" at bounding box center [120, 224] width 61 height 11
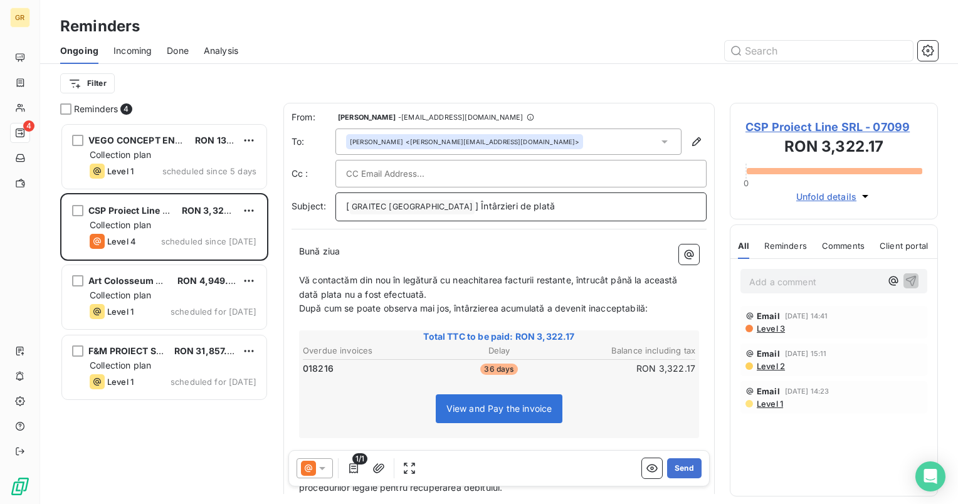
click at [475, 206] on span "] Întârzieri de plată" at bounding box center [515, 206] width 80 height 11
click at [349, 211] on p "[ GRAITEC ROMANIA ﻿ Întârzieri de plată" at bounding box center [521, 206] width 350 height 15
click at [683, 469] on button "Send" at bounding box center [684, 468] width 34 height 20
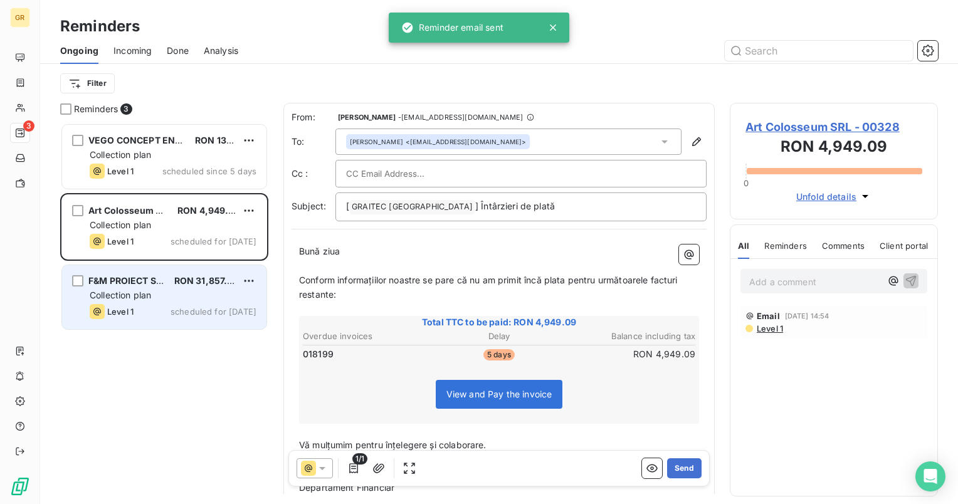
click at [138, 300] on div "Collection plan" at bounding box center [173, 295] width 167 height 13
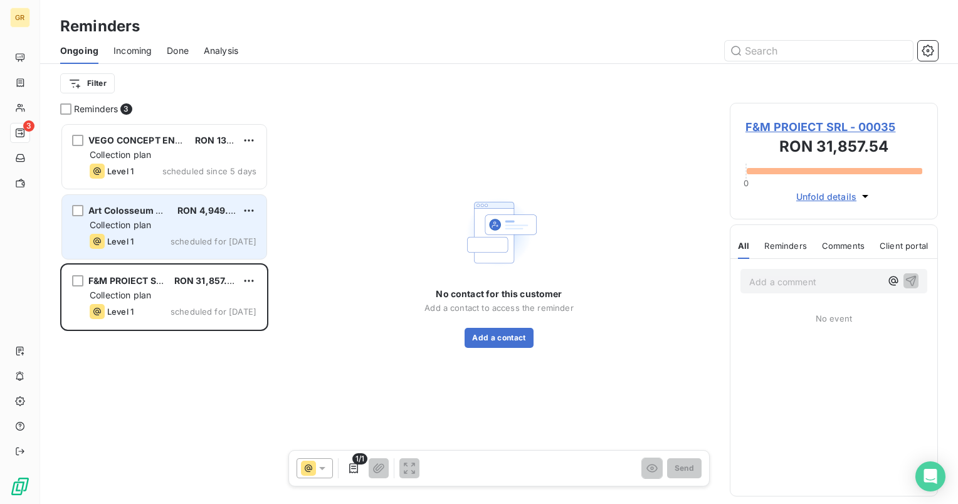
click at [129, 219] on span "Collection plan" at bounding box center [120, 224] width 61 height 11
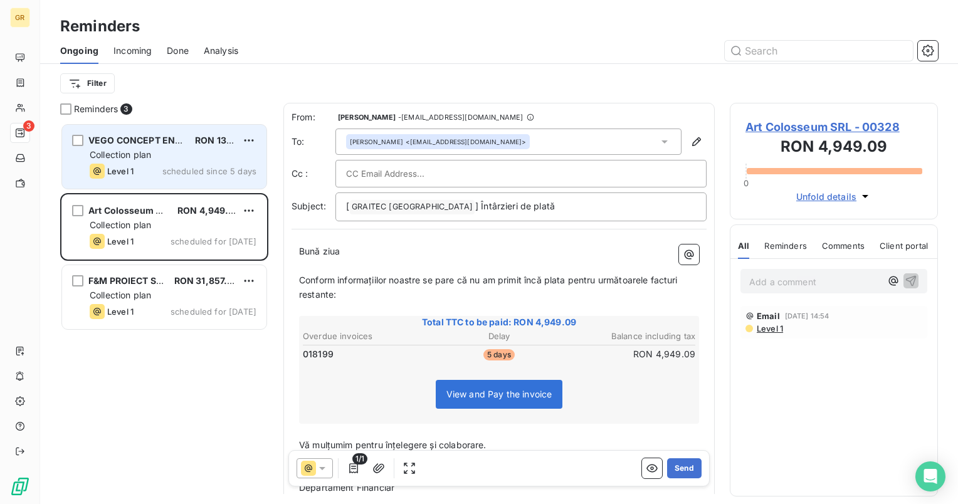
click at [128, 164] on div "Level 1" at bounding box center [112, 171] width 44 height 15
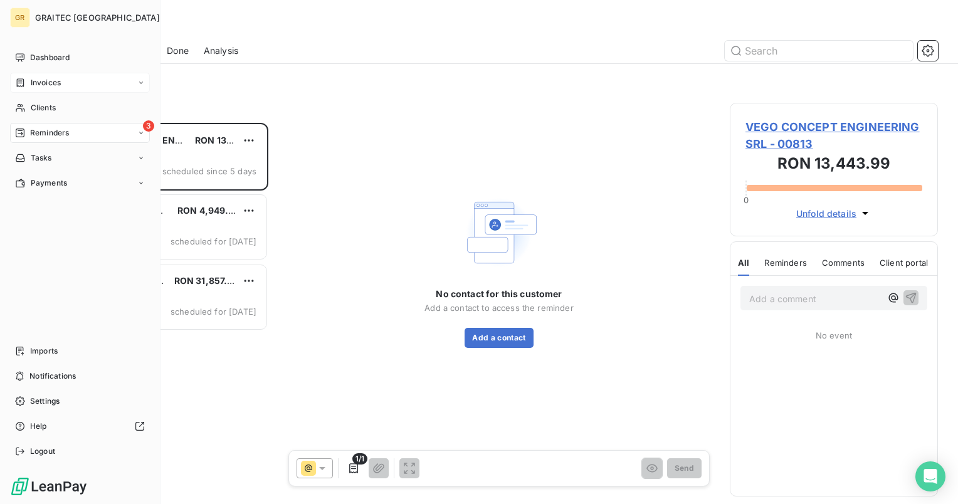
click at [44, 81] on span "Invoices" at bounding box center [46, 82] width 30 height 11
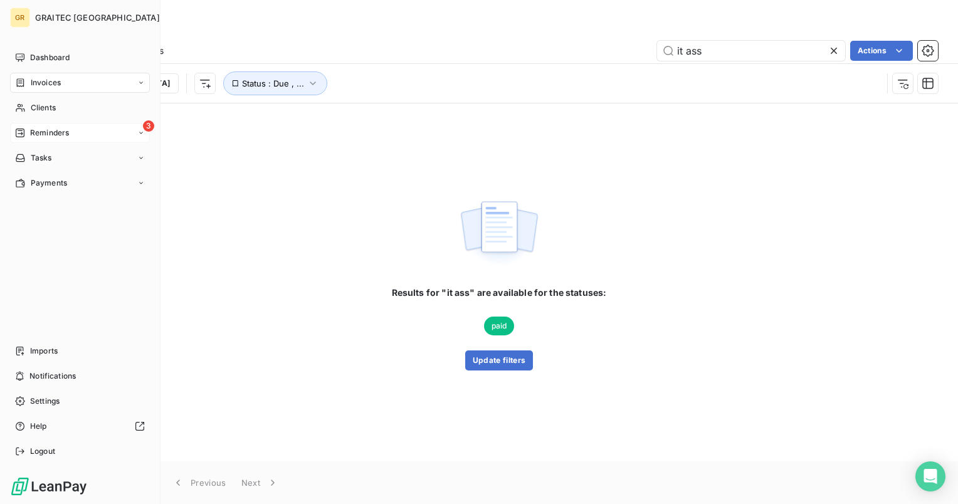
click at [33, 87] on span "Invoices" at bounding box center [46, 82] width 30 height 11
